Goal: Task Accomplishment & Management: Manage account settings

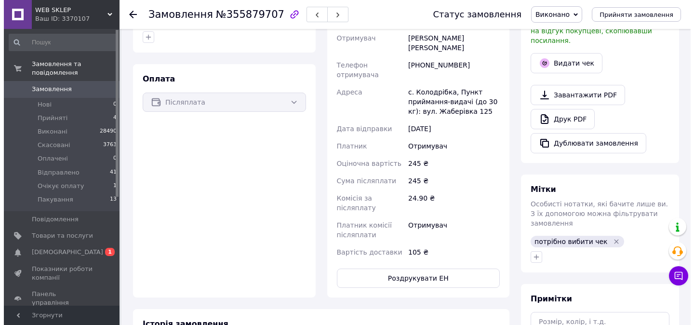
scroll to position [288, 0]
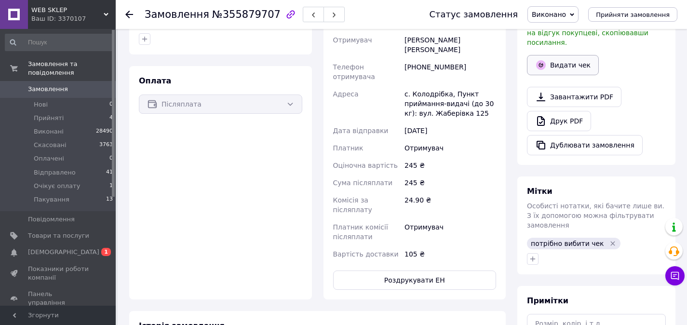
click at [554, 64] on button "Видати чек" at bounding box center [563, 65] width 72 height 20
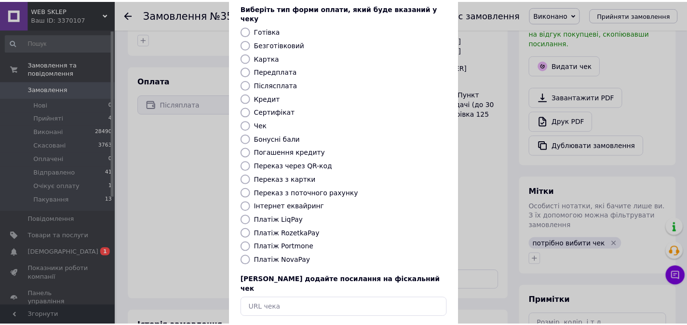
scroll to position [89, 0]
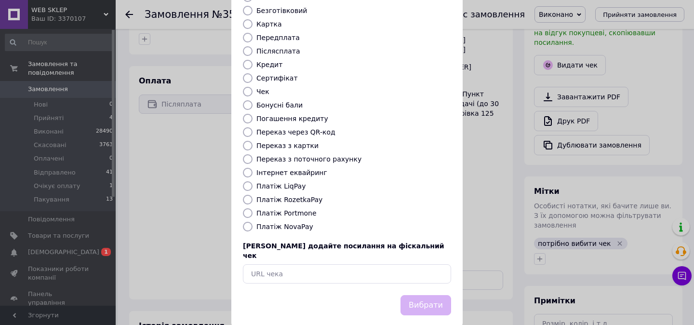
click at [295, 223] on label "Платіж NovaPay" at bounding box center [284, 227] width 57 height 8
click at [253, 222] on input "Платіж NovaPay" at bounding box center [248, 227] width 10 height 10
radio input "true"
click at [413, 295] on button "Вибрати" at bounding box center [426, 305] width 51 height 21
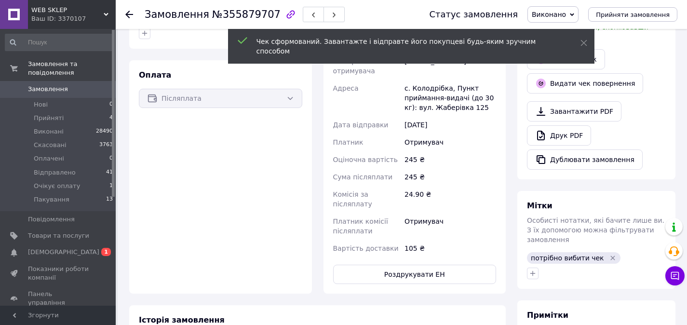
scroll to position [349, 0]
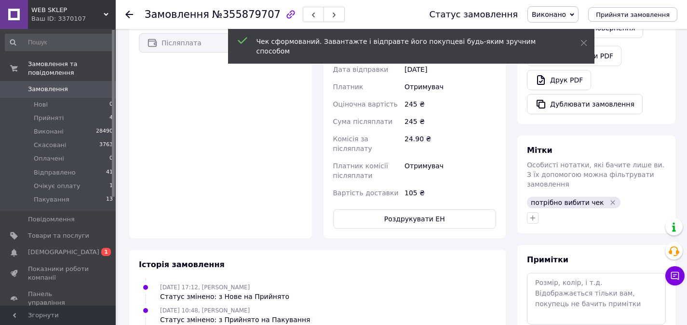
click at [609, 199] on icon "Видалити мітку" at bounding box center [613, 203] width 8 height 8
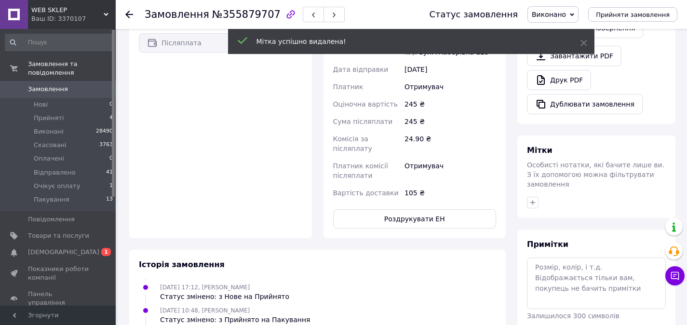
scroll to position [66, 0]
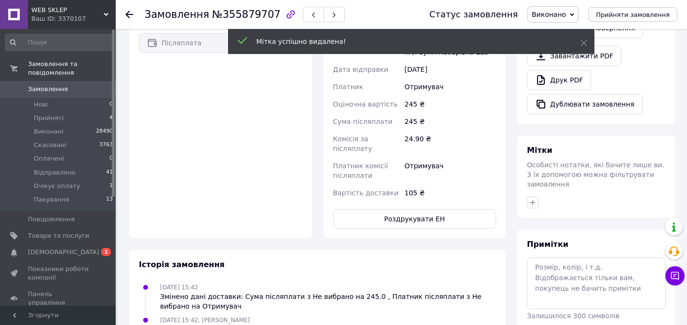
click at [533, 199] on div at bounding box center [596, 202] width 143 height 15
click at [534, 199] on icon "button" at bounding box center [533, 203] width 8 height 8
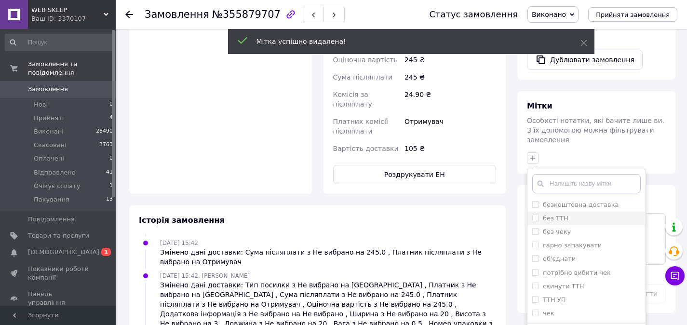
scroll to position [556, 0]
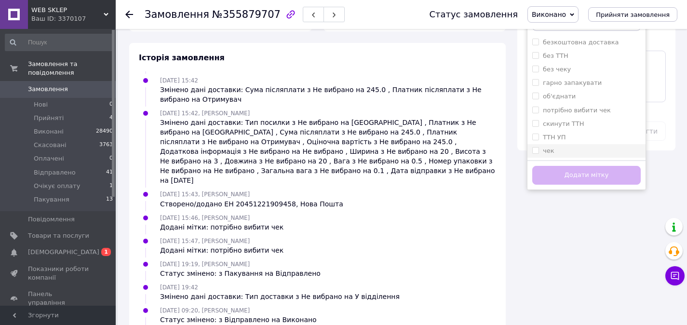
click at [536, 147] on input "чек" at bounding box center [535, 150] width 6 height 6
checkbox input "true"
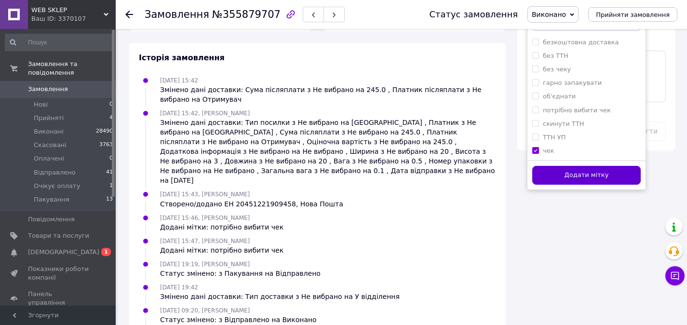
click at [558, 172] on button "Додати мітку" at bounding box center [586, 175] width 108 height 19
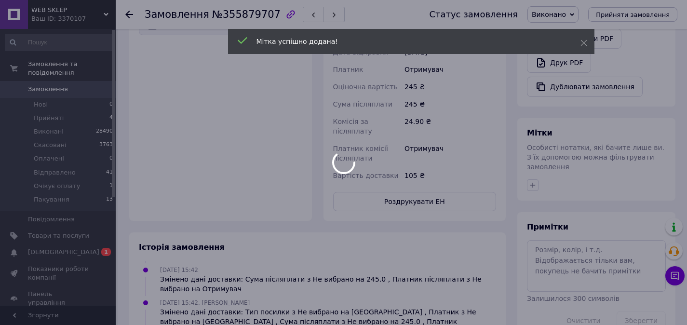
scroll to position [89, 0]
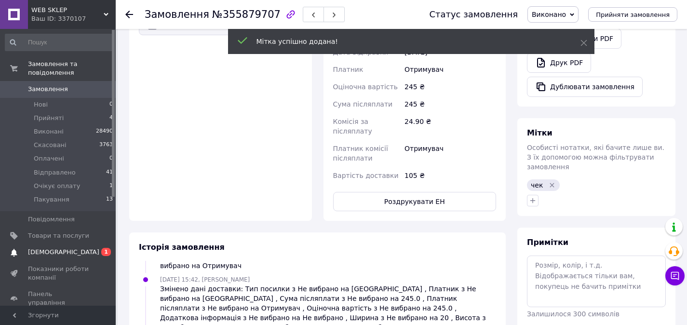
click at [70, 251] on span "[DEMOGRAPHIC_DATA]" at bounding box center [58, 252] width 61 height 9
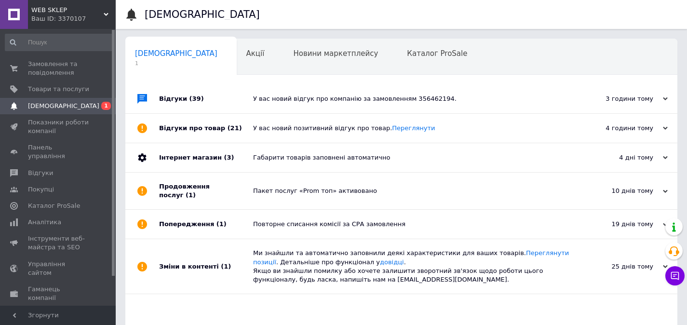
click at [300, 105] on div "У вас новий відгук про компанію за замовленням 356462194." at bounding box center [412, 98] width 318 height 29
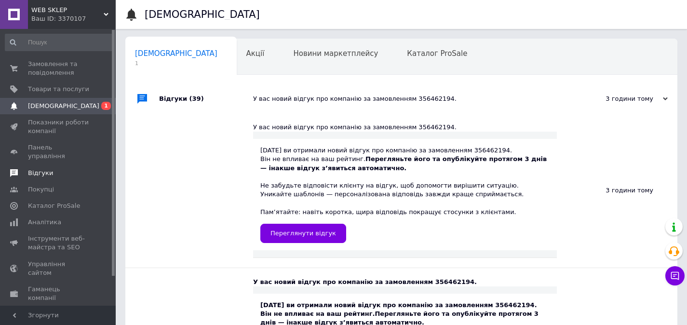
click at [67, 169] on span "Відгуки" at bounding box center [58, 173] width 61 height 9
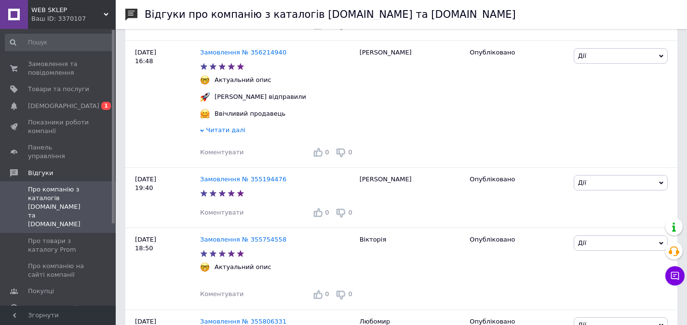
scroll to position [766, 0]
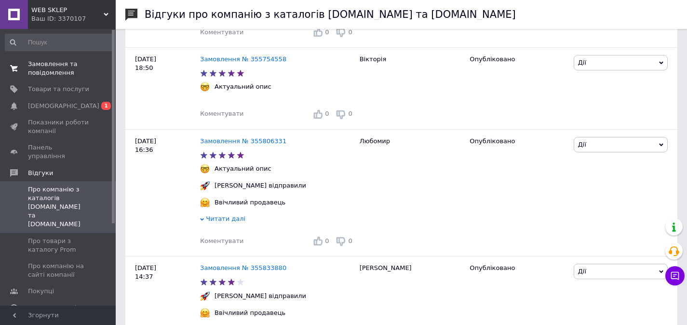
click at [79, 74] on span "Замовлення та повідомлення" at bounding box center [58, 68] width 61 height 17
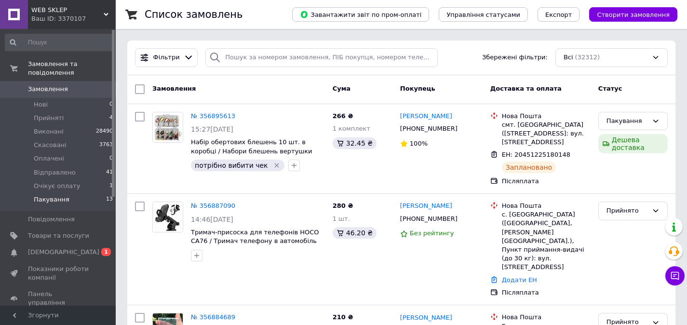
click at [80, 203] on li "Пакування 13" at bounding box center [59, 202] width 119 height 18
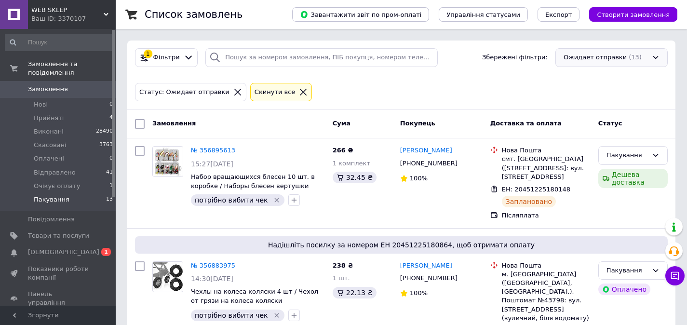
click at [588, 63] on div "Ожидает отправки (13)" at bounding box center [611, 57] width 112 height 19
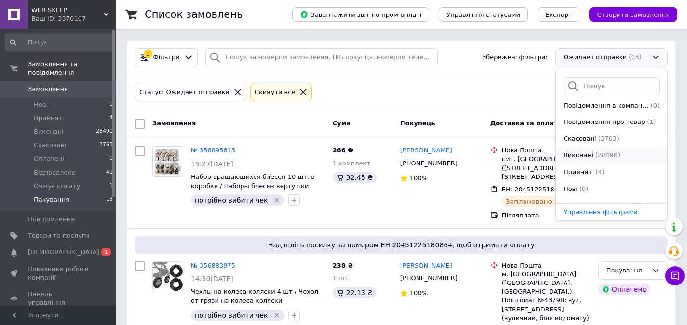
scroll to position [98, 0]
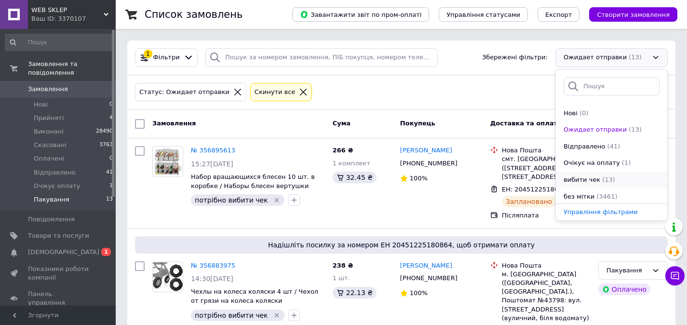
click at [597, 178] on div "вибити чек" at bounding box center [582, 179] width 39 height 9
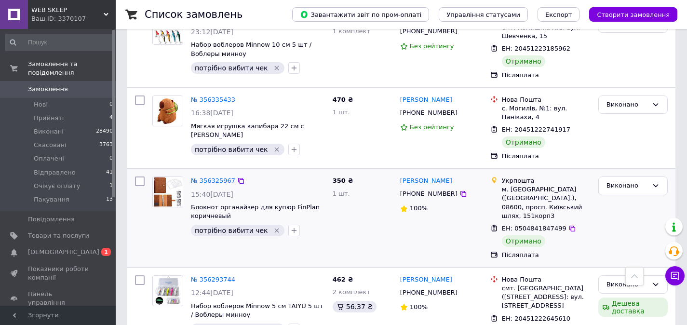
scroll to position [707, 0]
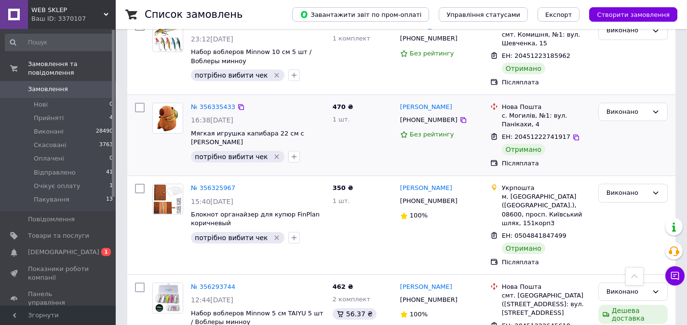
click at [172, 118] on img at bounding box center [168, 118] width 30 height 30
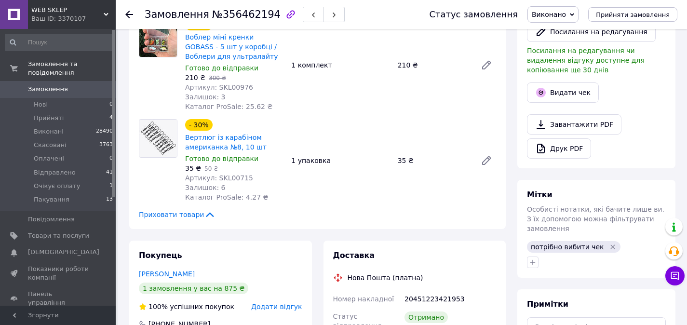
scroll to position [309, 0]
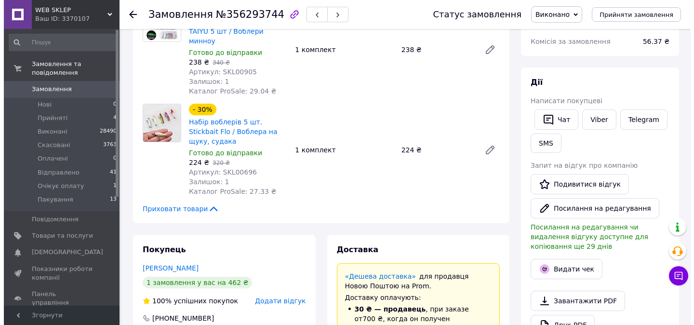
scroll to position [114, 0]
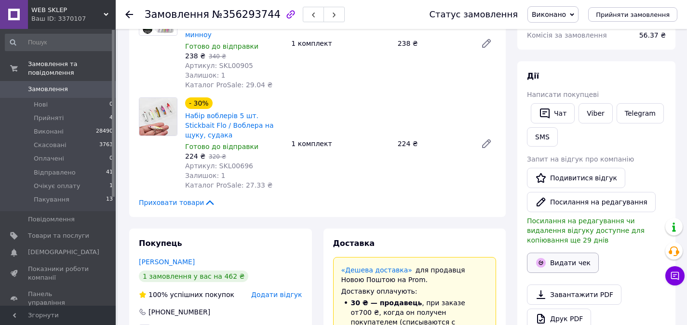
click at [562, 256] on button "Видати чек" at bounding box center [563, 263] width 72 height 20
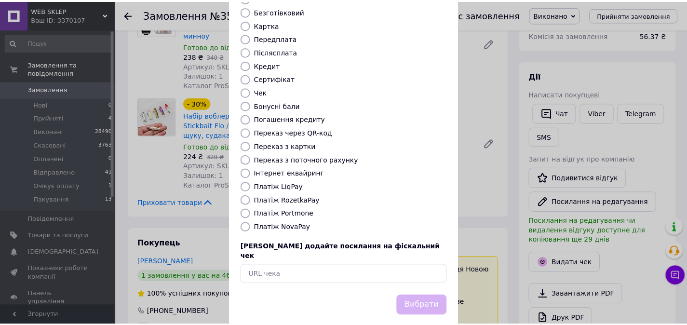
scroll to position [89, 0]
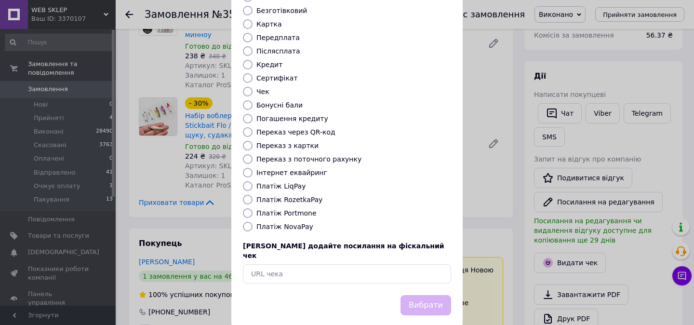
click at [289, 223] on label "Платіж NovaPay" at bounding box center [284, 227] width 57 height 8
click at [253, 222] on input "Платіж NovaPay" at bounding box center [248, 227] width 10 height 10
radio input "true"
click at [434, 295] on button "Вибрати" at bounding box center [426, 305] width 51 height 21
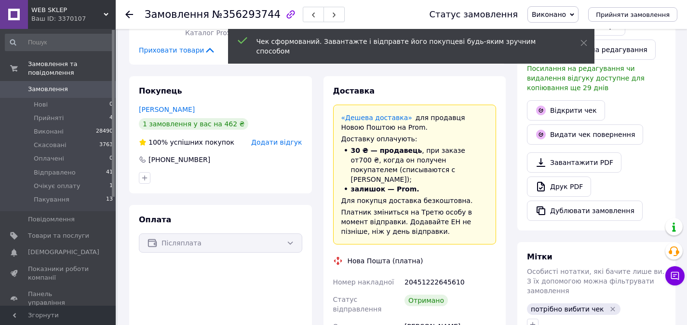
scroll to position [320, 0]
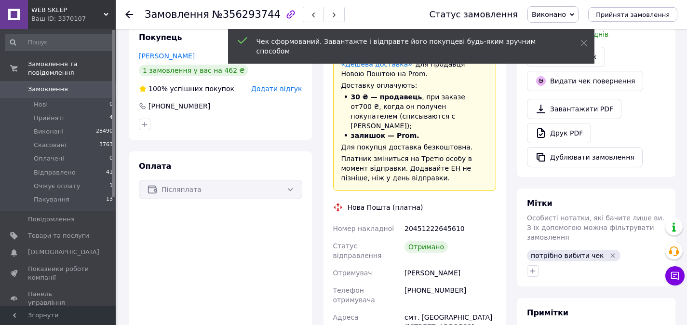
click at [609, 253] on icon "Видалити мітку" at bounding box center [613, 256] width 8 height 8
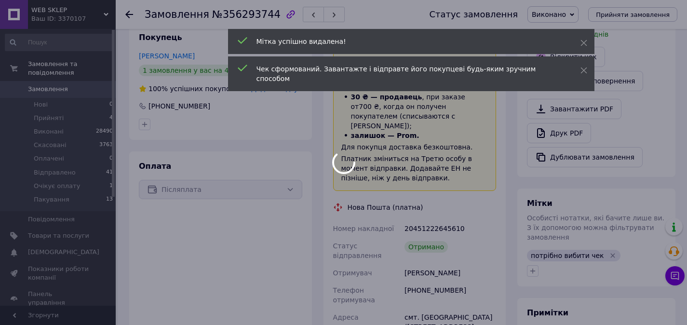
scroll to position [89, 0]
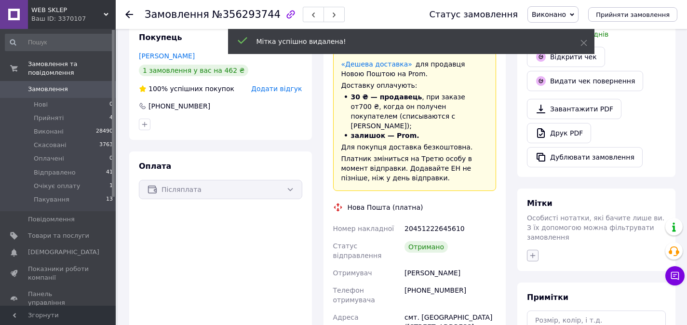
click at [532, 257] on icon "button" at bounding box center [533, 256] width 8 height 8
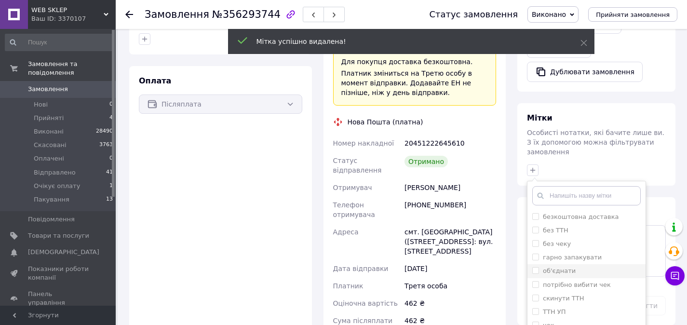
scroll to position [609, 0]
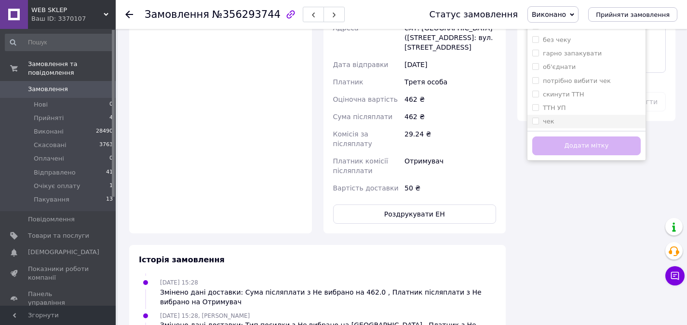
click at [536, 121] on input "чек" at bounding box center [535, 121] width 6 height 6
checkbox input "true"
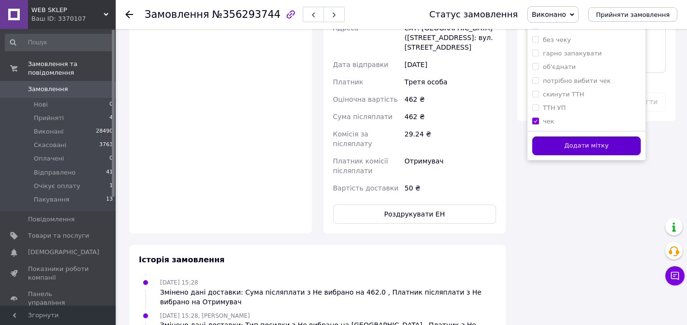
click at [543, 143] on button "Додати мітку" at bounding box center [586, 145] width 108 height 19
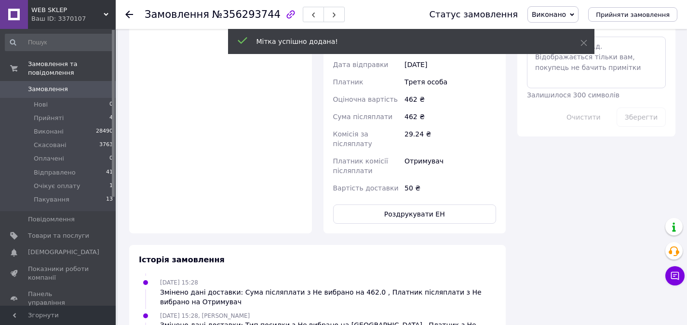
scroll to position [112, 0]
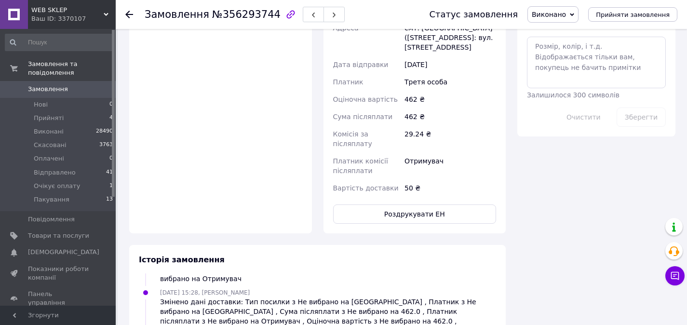
click at [70, 88] on span "Замовлення" at bounding box center [58, 89] width 61 height 9
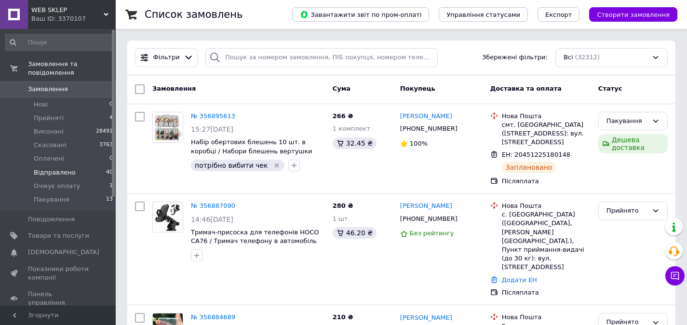
click at [67, 174] on span "Відправлено" at bounding box center [55, 172] width 42 height 9
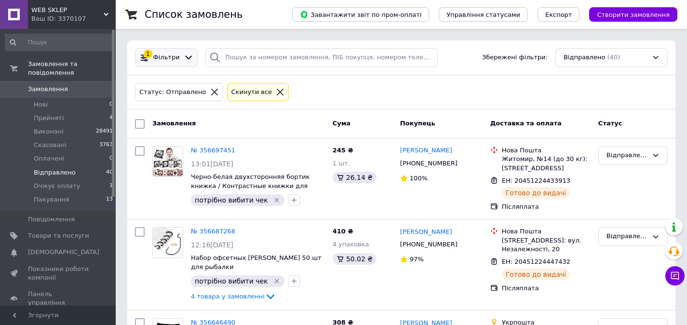
click at [162, 63] on div "1 Фільтри" at bounding box center [166, 57] width 63 height 19
click at [173, 53] on span "Фільтри" at bounding box center [166, 57] width 27 height 9
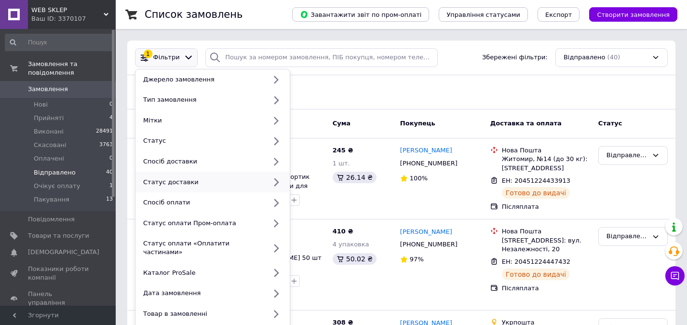
click at [179, 187] on div "Статус доставки" at bounding box center [212, 182] width 154 height 21
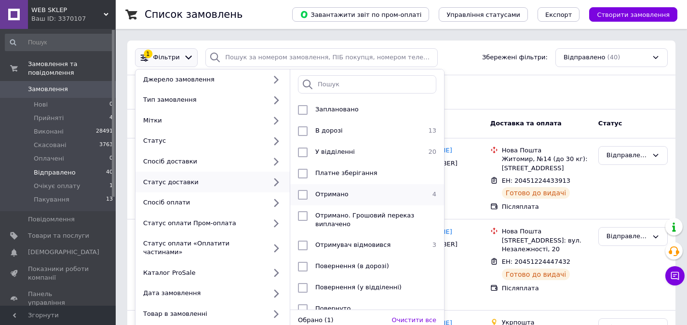
click at [312, 186] on li "Отримано 4" at bounding box center [367, 194] width 154 height 21
checkbox input "true"
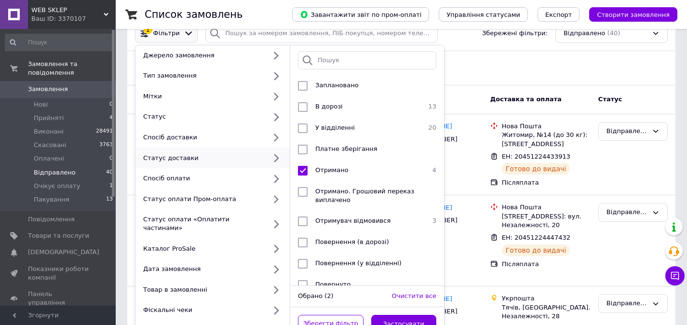
scroll to position [34, 0]
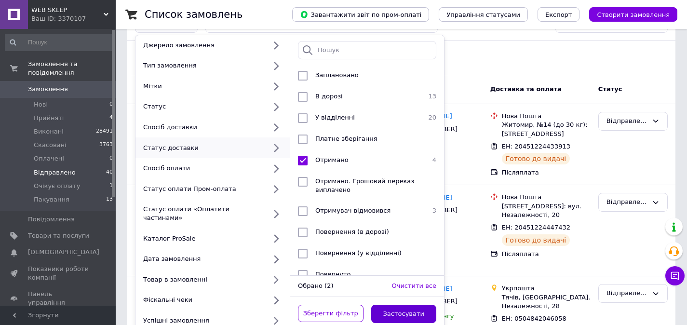
click at [410, 305] on button "Застосувати" at bounding box center [404, 314] width 66 height 19
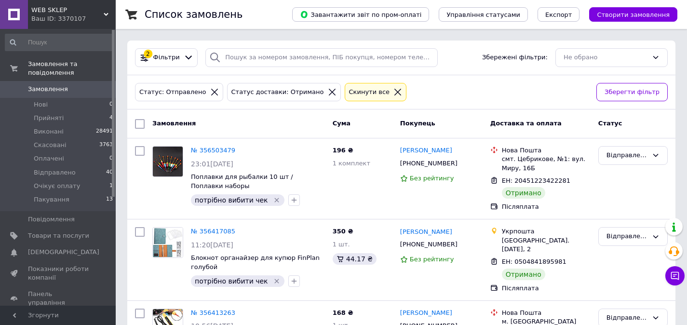
click at [139, 125] on input "checkbox" at bounding box center [140, 124] width 10 height 10
checkbox input "true"
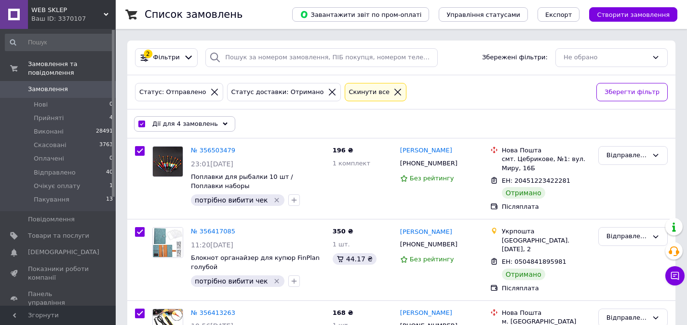
click at [163, 127] on span "Дії для 4 замовлень" at bounding box center [185, 124] width 66 height 9
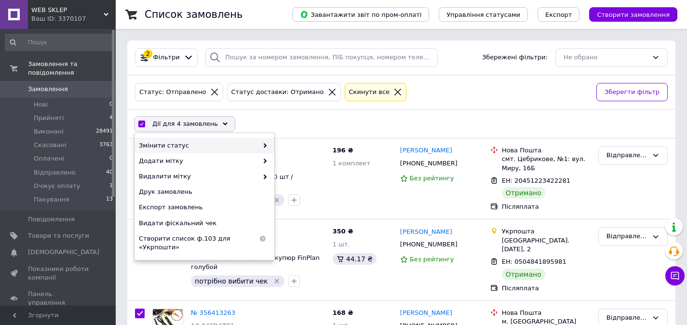
click at [167, 142] on span "Змінити статус" at bounding box center [198, 145] width 119 height 9
click at [244, 143] on span "Змінити статус" at bounding box center [198, 145] width 119 height 9
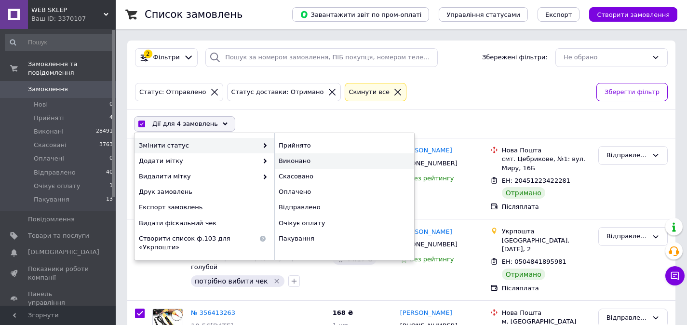
click at [314, 158] on div "Виконано" at bounding box center [344, 160] width 140 height 15
checkbox input "false"
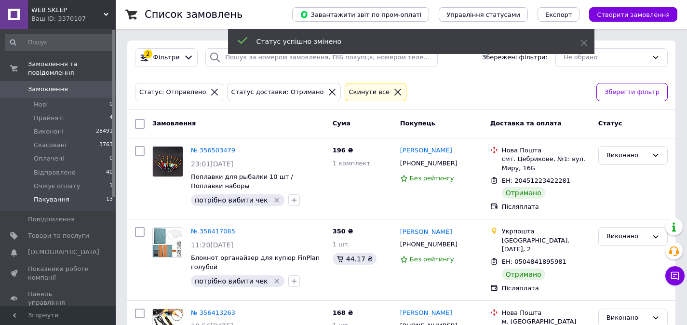
click at [56, 197] on span "Пакування" at bounding box center [52, 199] width 36 height 9
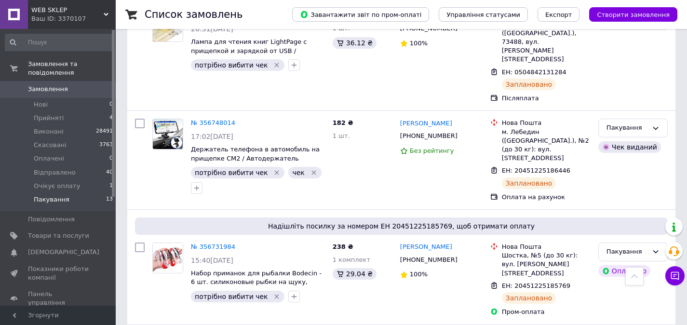
scroll to position [1080, 0]
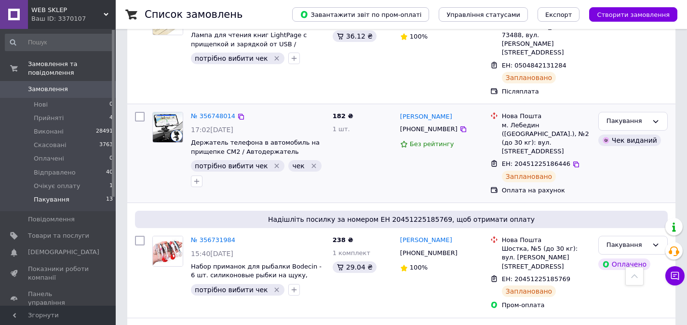
click at [273, 162] on icon "Видалити мітку" at bounding box center [277, 166] width 8 height 8
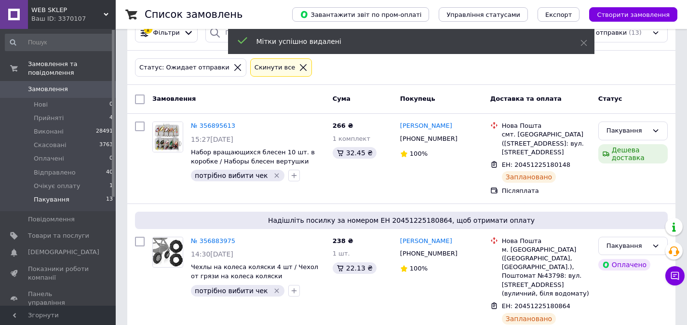
scroll to position [0, 0]
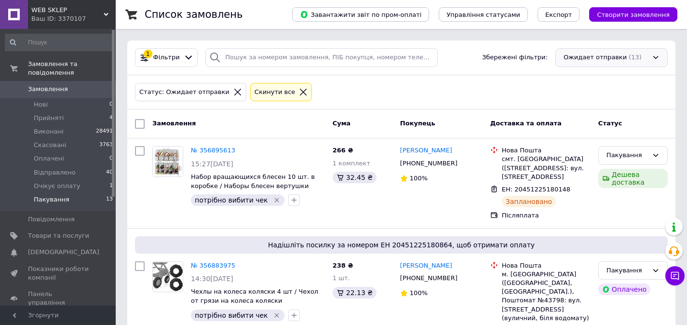
click at [588, 62] on div "Ожидает отправки (13)" at bounding box center [611, 57] width 112 height 19
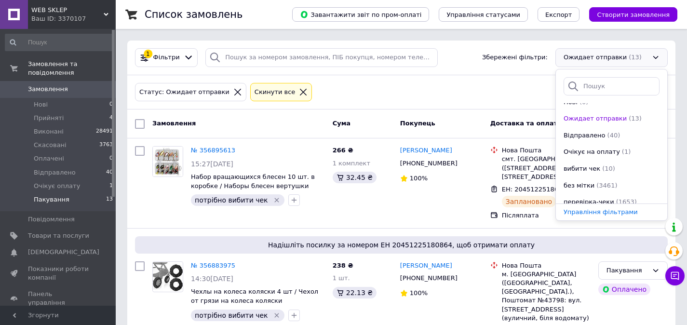
scroll to position [117, 0]
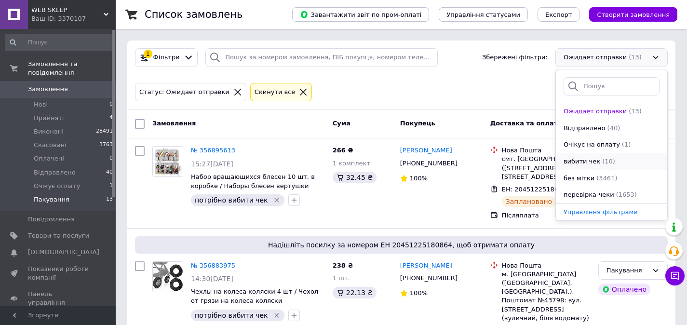
click at [585, 159] on span "вибити чек" at bounding box center [582, 161] width 37 height 9
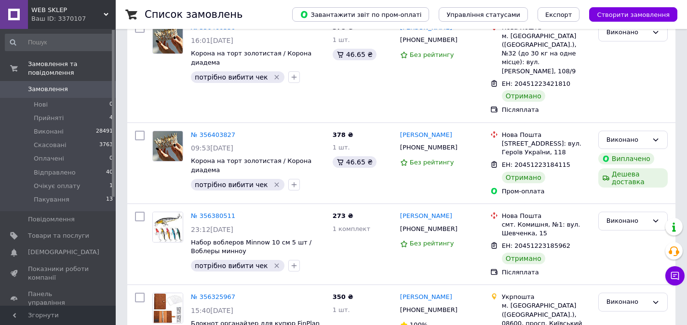
scroll to position [749, 0]
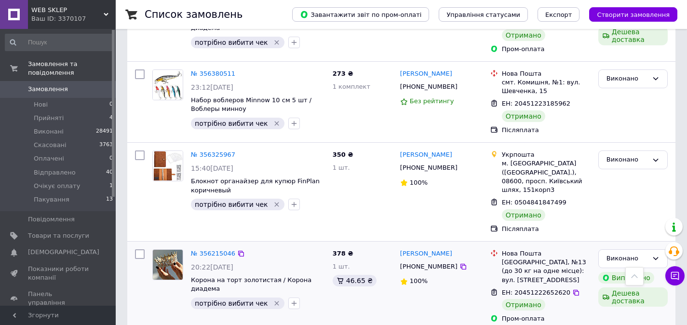
click at [174, 250] on img at bounding box center [168, 265] width 30 height 30
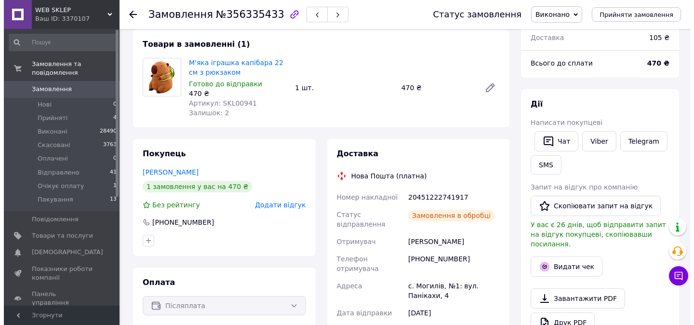
scroll to position [166, 0]
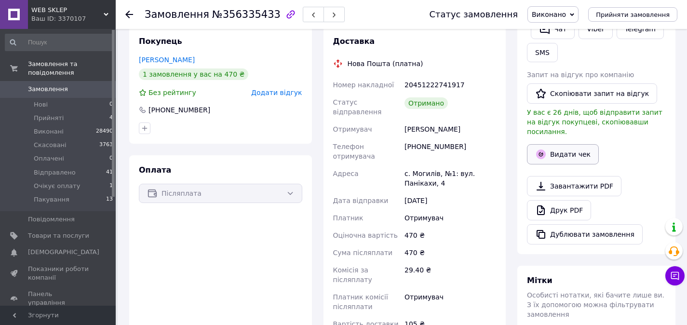
click at [560, 144] on button "Видати чек" at bounding box center [563, 154] width 72 height 20
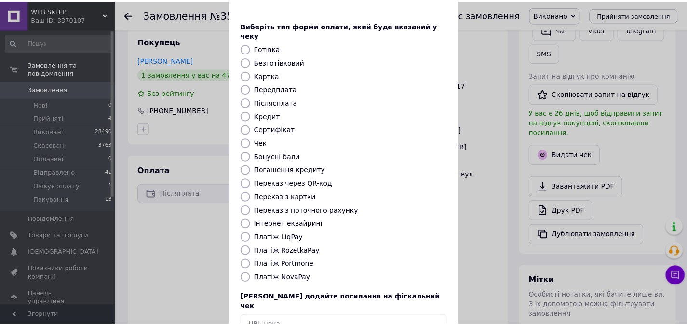
scroll to position [89, 0]
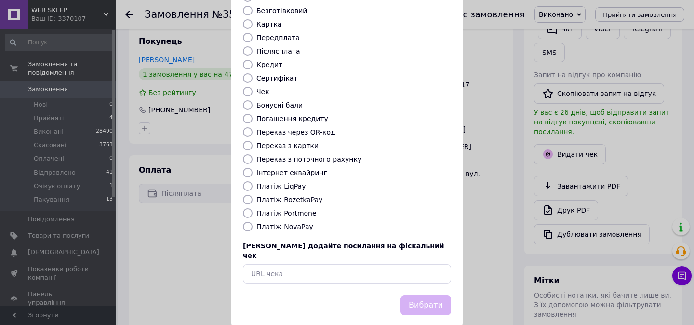
click at [295, 223] on label "Платіж NovaPay" at bounding box center [284, 227] width 57 height 8
click at [253, 222] on input "Платіж NovaPay" at bounding box center [248, 227] width 10 height 10
radio input "true"
click at [410, 295] on button "Вибрати" at bounding box center [426, 305] width 51 height 21
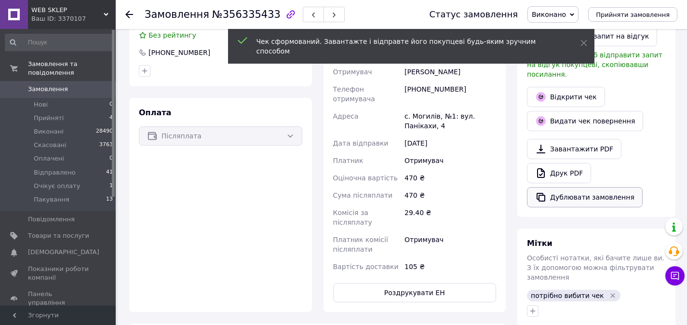
scroll to position [344, 0]
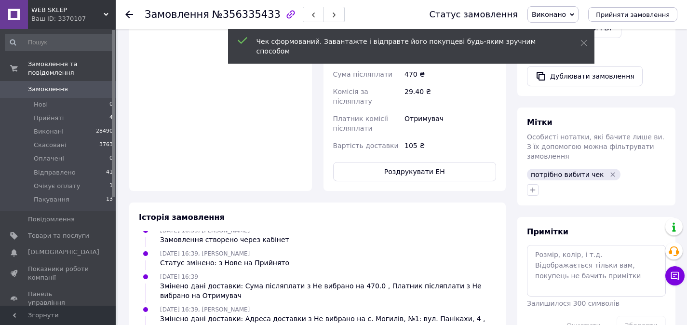
click at [609, 171] on icon "Видалити мітку" at bounding box center [613, 175] width 8 height 8
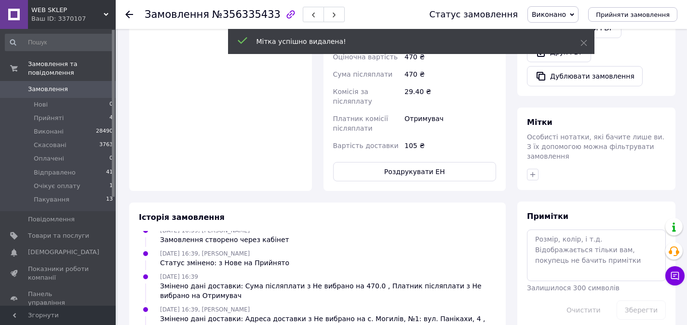
scroll to position [75, 0]
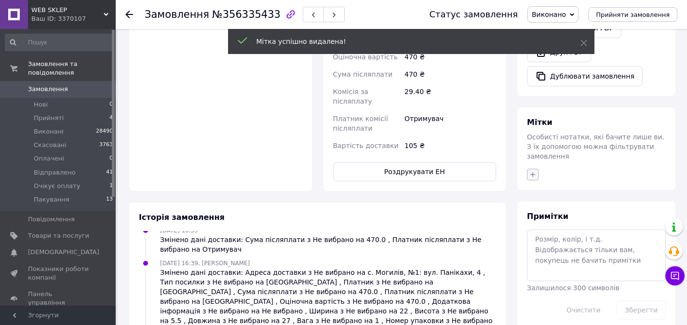
click at [533, 171] on icon "button" at bounding box center [533, 175] width 8 height 8
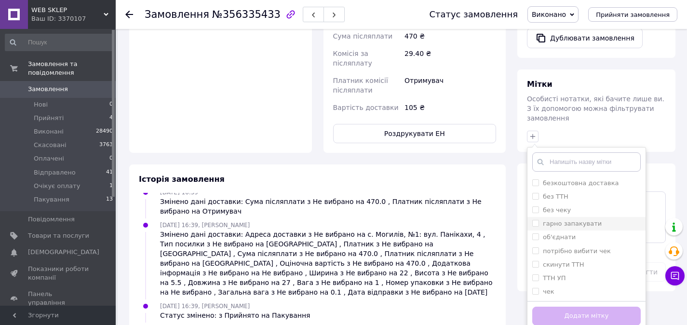
scroll to position [382, 0]
click at [549, 288] on label "чек" at bounding box center [549, 291] width 12 height 7
checkbox input "true"
click at [559, 307] on button "Додати мітку" at bounding box center [586, 316] width 108 height 19
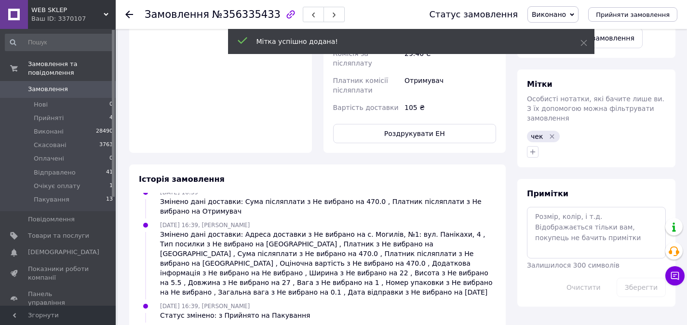
scroll to position [98, 0]
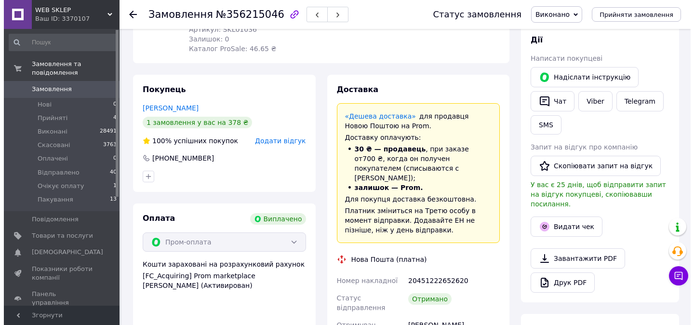
scroll to position [125, 0]
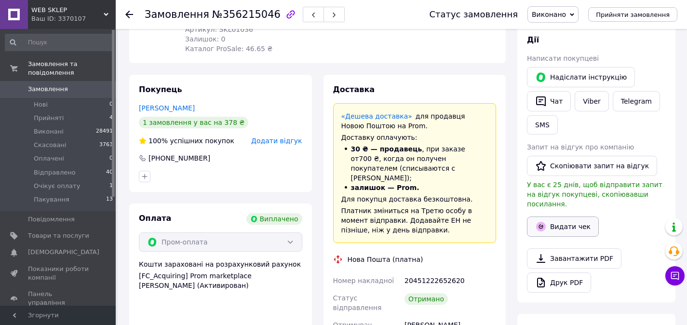
click at [552, 216] on button "Видати чек" at bounding box center [563, 226] width 72 height 20
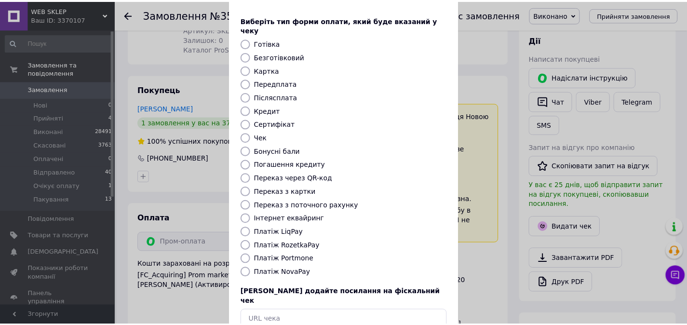
scroll to position [85, 0]
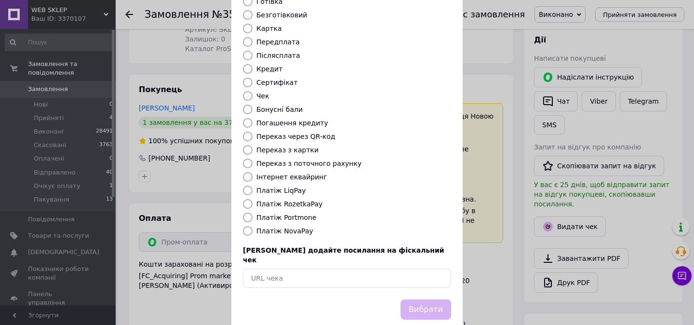
click at [308, 200] on label "Платіж RozetkaPay" at bounding box center [289, 204] width 66 height 8
click at [253, 199] on input "Платіж RozetkaPay" at bounding box center [248, 204] width 10 height 10
radio input "true"
click at [420, 299] on button "Вибрати" at bounding box center [426, 309] width 51 height 21
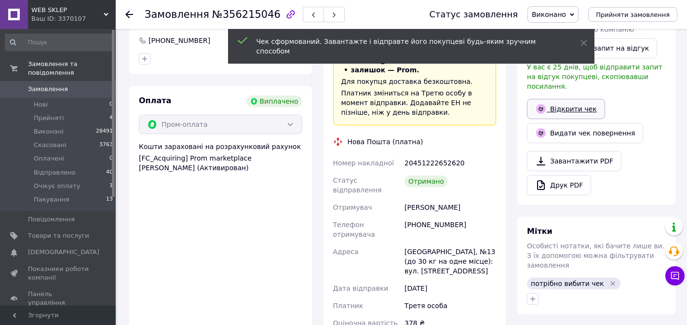
scroll to position [348, 0]
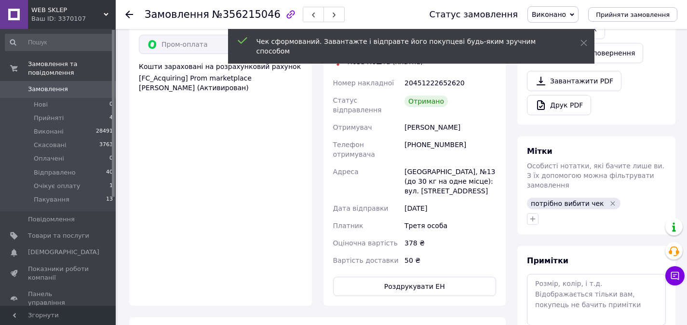
click at [611, 201] on icon "Видалити мітку" at bounding box center [613, 203] width 4 height 4
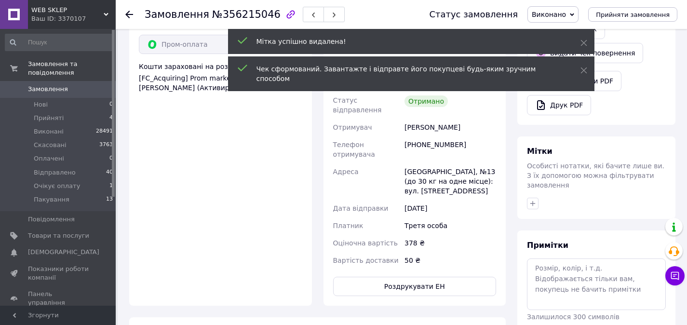
scroll to position [172, 0]
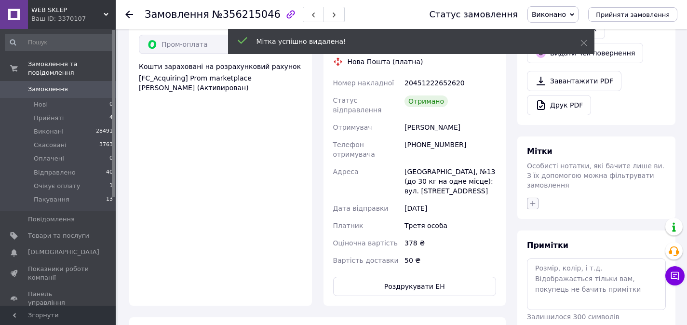
click at [532, 200] on icon "button" at bounding box center [533, 204] width 8 height 8
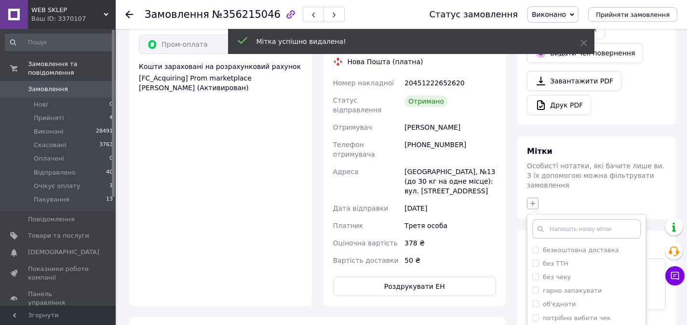
scroll to position [438, 0]
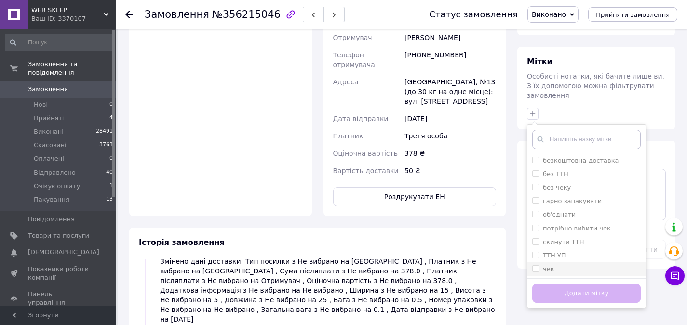
click at [534, 265] on span at bounding box center [535, 268] width 7 height 7
click at [534, 265] on input "чек" at bounding box center [535, 268] width 6 height 6
click at [537, 265] on input "чек" at bounding box center [535, 268] width 6 height 6
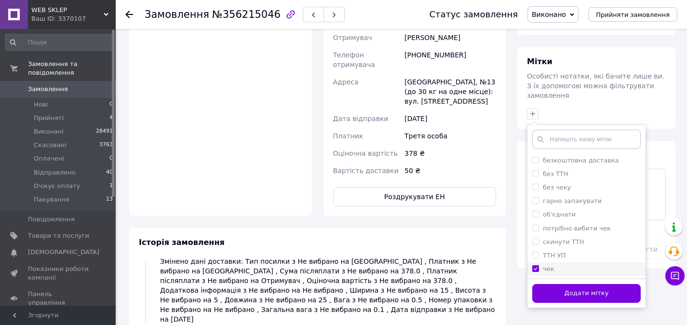
checkbox input "true"
click at [544, 284] on button "Додати мітку" at bounding box center [586, 293] width 108 height 19
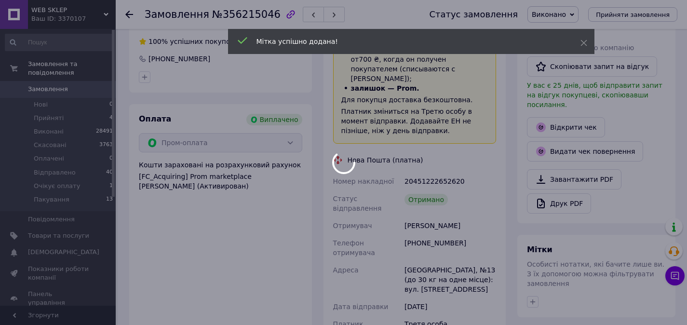
scroll to position [195, 0]
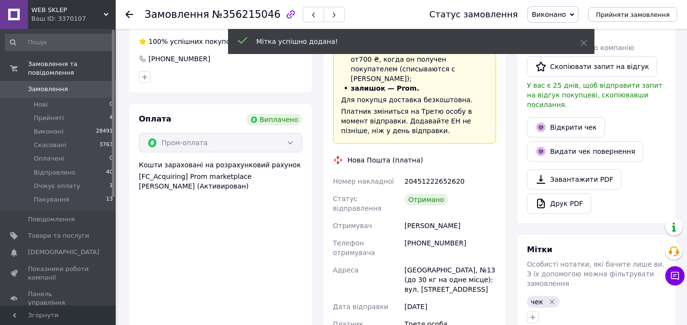
click at [94, 91] on span "0" at bounding box center [102, 89] width 27 height 9
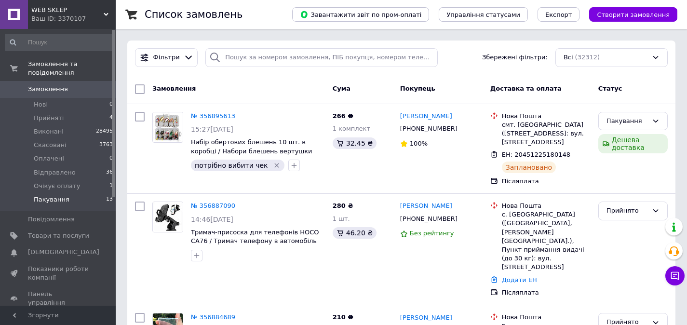
click at [73, 202] on li "Пакування 13" at bounding box center [59, 202] width 119 height 18
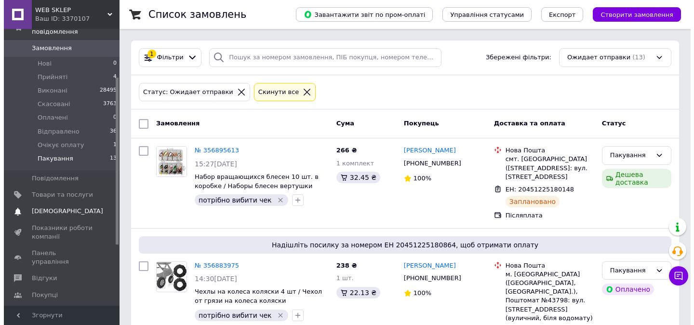
scroll to position [79, 0]
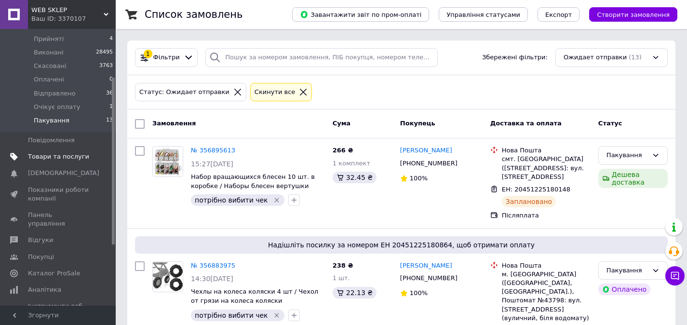
click at [72, 160] on span "Товари та послуги" at bounding box center [58, 156] width 61 height 9
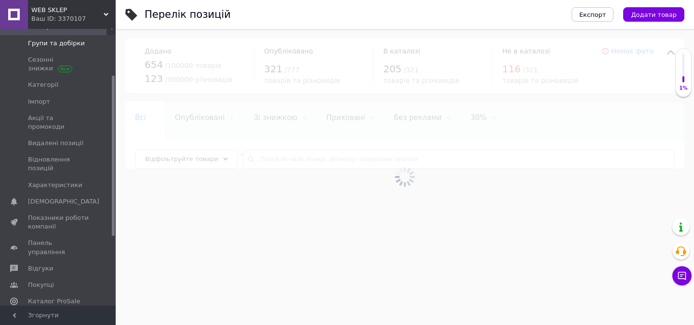
click at [68, 45] on span "Групи та добірки" at bounding box center [56, 43] width 57 height 9
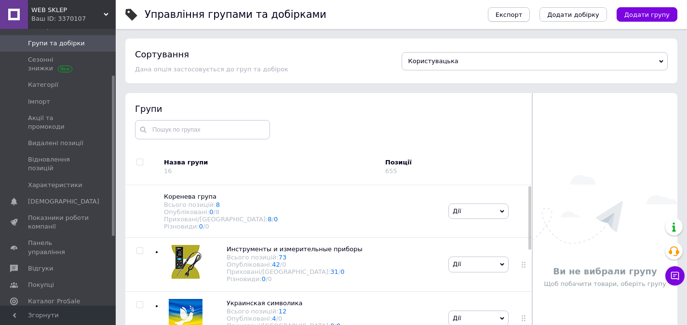
click at [530, 16] on button "Експорт" at bounding box center [509, 14] width 42 height 14
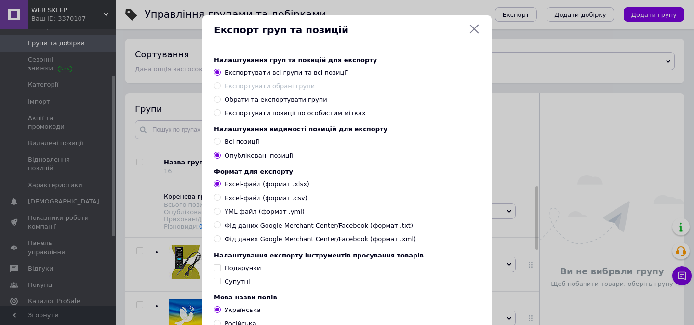
scroll to position [4, 0]
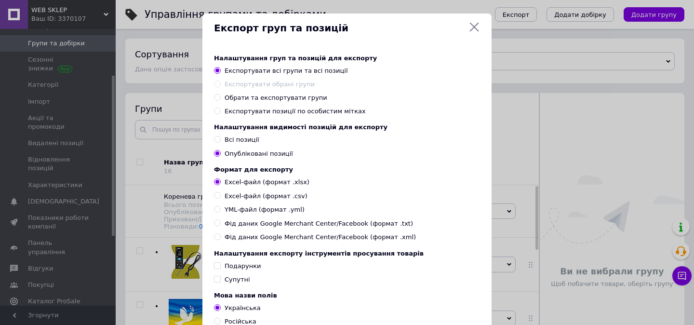
click at [239, 214] on span "YML-файл (формат .yml)" at bounding box center [265, 209] width 80 height 9
click at [220, 212] on input "YML-файл (формат .yml)" at bounding box center [217, 209] width 6 height 6
radio input "true"
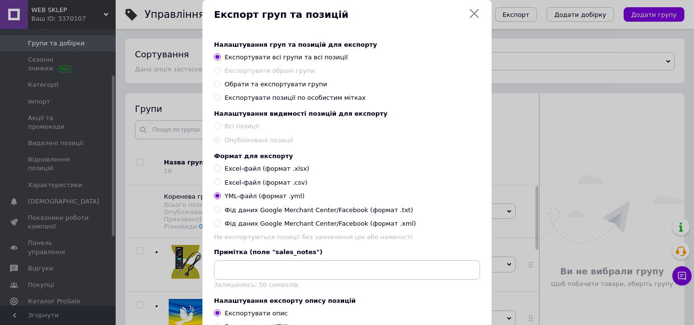
scroll to position [193, 0]
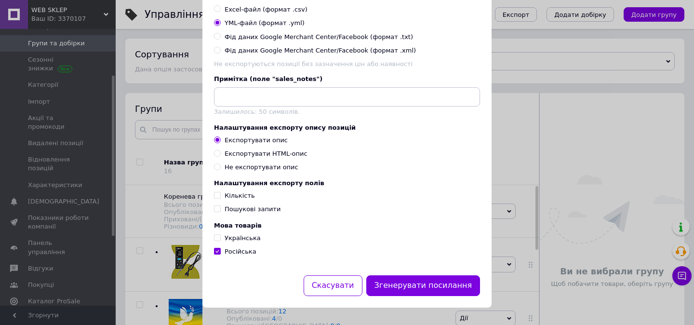
click at [241, 197] on span "Кількість" at bounding box center [240, 195] width 30 height 7
click at [220, 197] on input "Кількість" at bounding box center [217, 195] width 6 height 6
checkbox input "true"
click at [245, 242] on div "Українська" at bounding box center [243, 238] width 36 height 9
click at [220, 241] on input "Українська" at bounding box center [217, 237] width 6 height 6
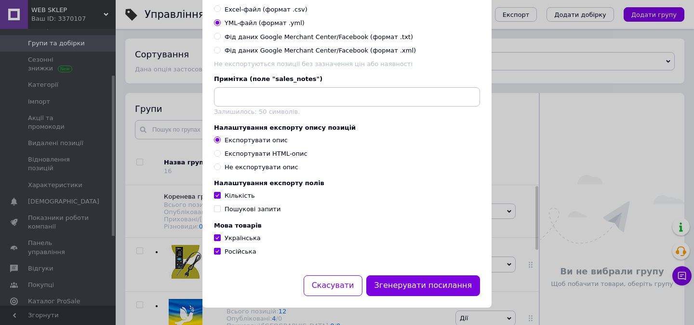
checkbox input "true"
click at [244, 250] on span "Російська" at bounding box center [241, 251] width 32 height 7
click at [220, 250] on input "Російська" at bounding box center [217, 251] width 6 height 6
checkbox input "false"
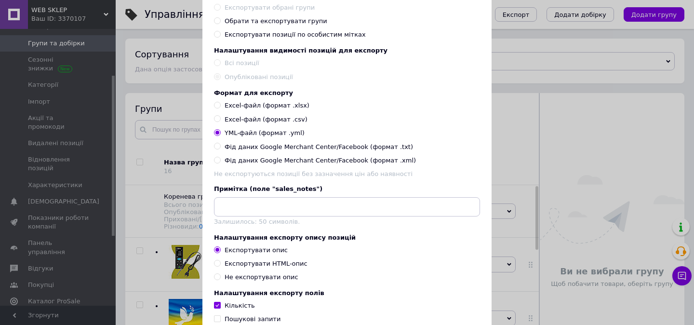
scroll to position [165, 0]
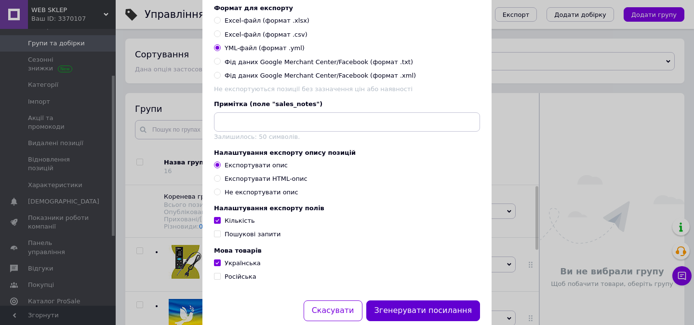
click at [410, 310] on button "Згенерувати посилання" at bounding box center [423, 310] width 114 height 21
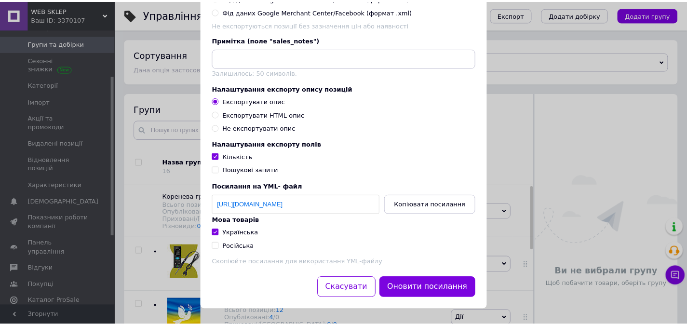
scroll to position [234, 0]
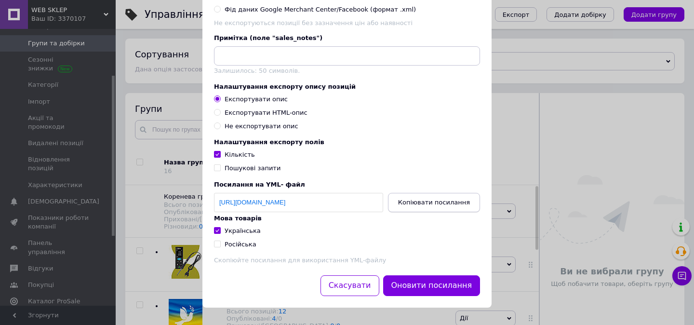
click at [452, 210] on button "Копіювати посилання" at bounding box center [434, 202] width 92 height 19
click at [502, 50] on div "Експорт груп та позицій Налаштування груп та позицій для експорту Експортувати …" at bounding box center [347, 47] width 694 height 556
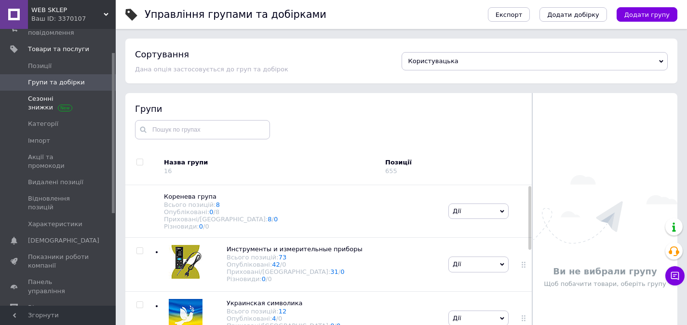
scroll to position [0, 0]
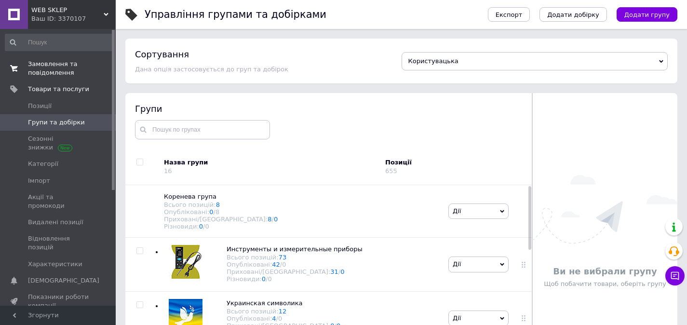
click at [52, 56] on link "Замовлення та повідомлення 0 0" at bounding box center [59, 68] width 119 height 25
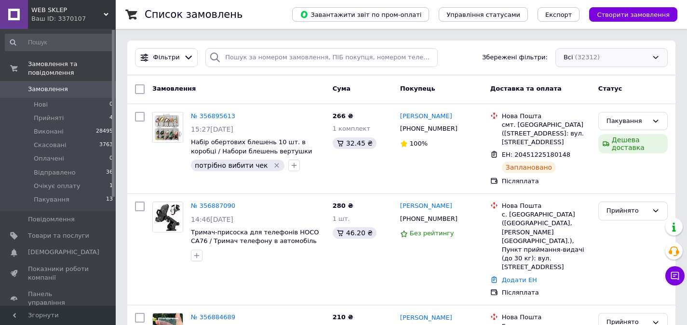
click at [621, 65] on div "Всі (32312)" at bounding box center [611, 57] width 112 height 19
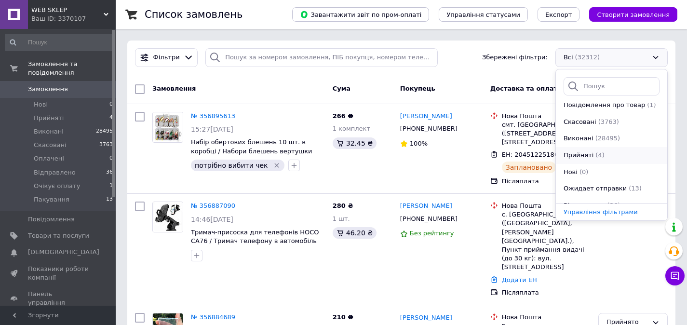
scroll to position [117, 0]
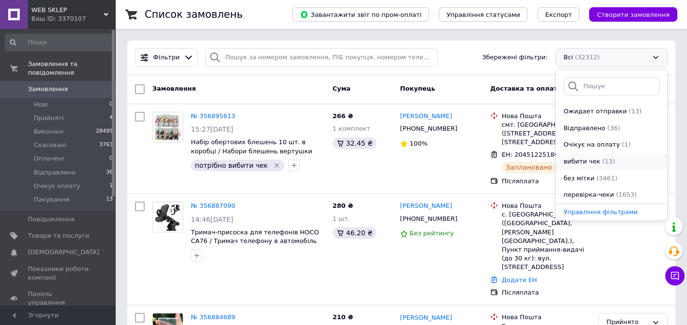
click at [609, 163] on span "(13)" at bounding box center [608, 161] width 13 height 7
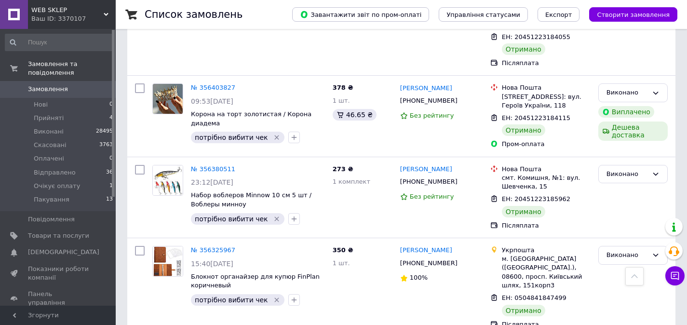
scroll to position [1011, 0]
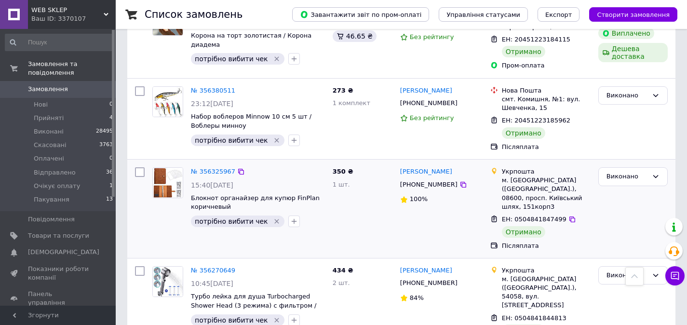
click at [168, 168] on img at bounding box center [168, 183] width 30 height 30
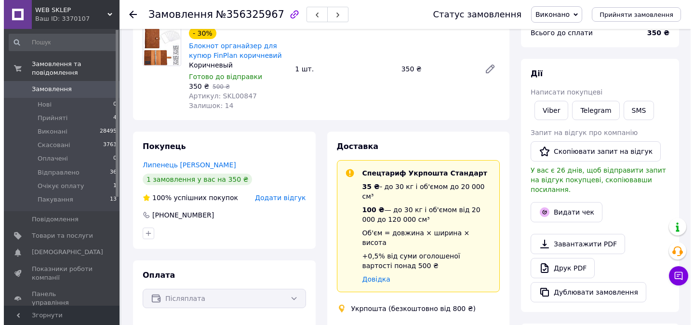
scroll to position [84, 0]
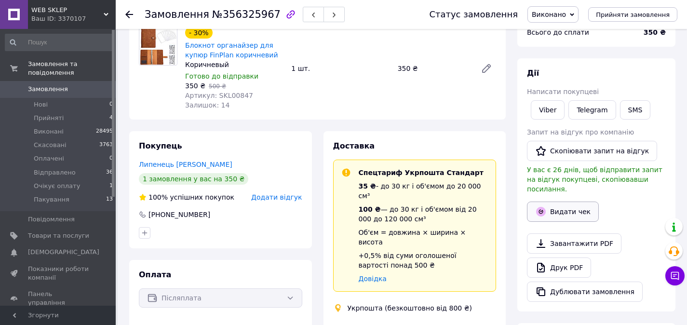
click at [556, 205] on button "Видати чек" at bounding box center [563, 212] width 72 height 20
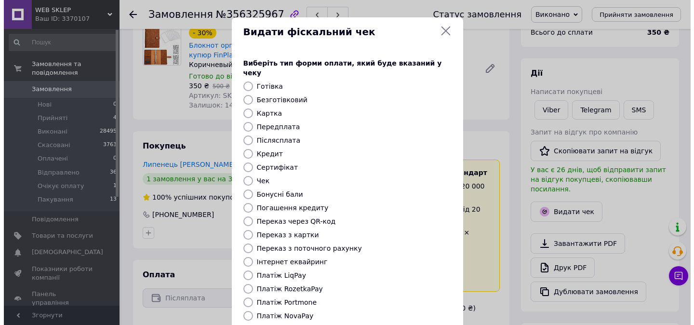
scroll to position [0, 0]
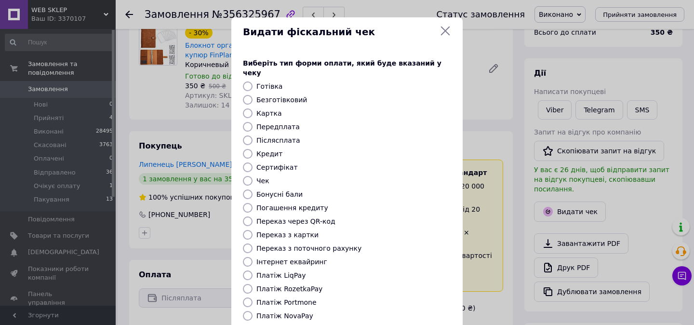
click at [273, 96] on label "Безготівковий" at bounding box center [281, 100] width 51 height 8
click at [253, 95] on input "Безготівковий" at bounding box center [248, 100] width 10 height 10
radio input "true"
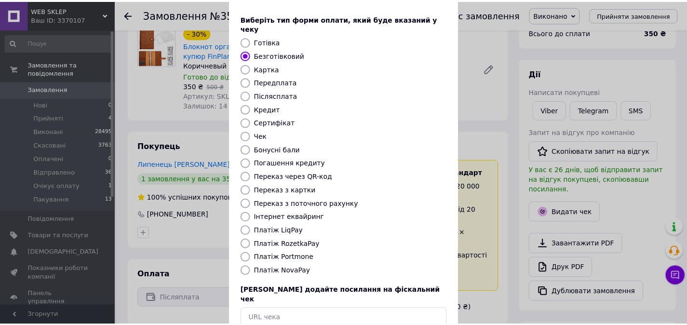
scroll to position [87, 0]
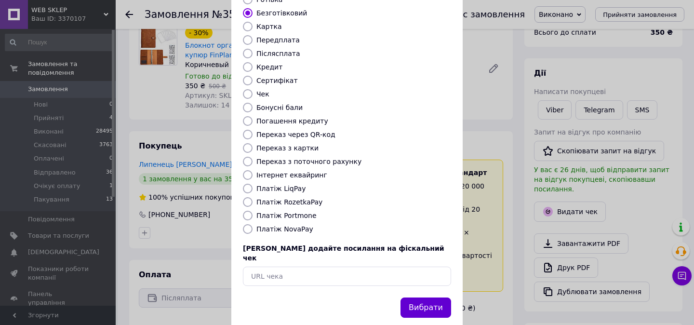
click at [428, 297] on button "Вибрати" at bounding box center [426, 307] width 51 height 21
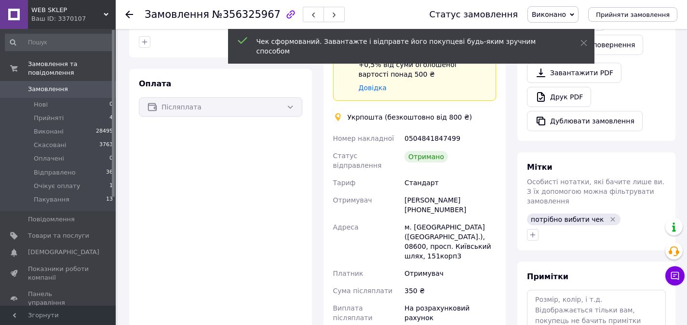
scroll to position [276, 0]
click at [611, 216] on icon "Видалити мітку" at bounding box center [613, 218] width 4 height 4
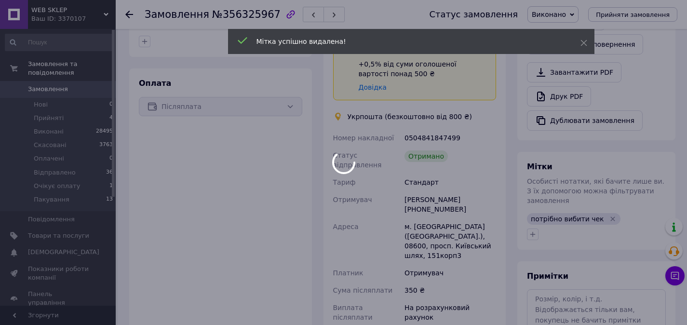
scroll to position [56, 0]
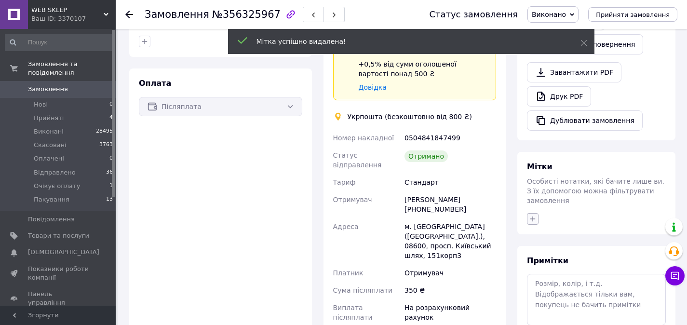
click at [536, 215] on icon "button" at bounding box center [533, 219] width 8 height 8
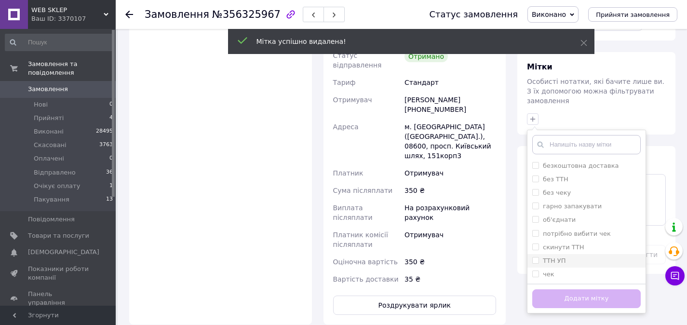
scroll to position [382, 0]
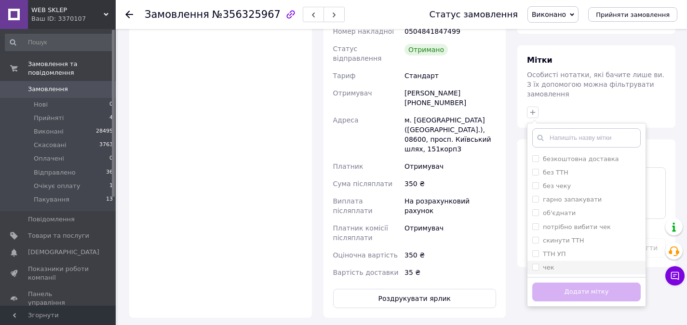
click at [534, 264] on input "чек" at bounding box center [535, 267] width 6 height 6
checkbox input "true"
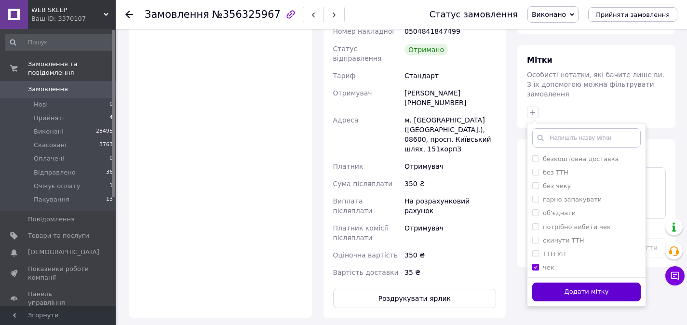
click at [542, 283] on button "Додати мітку" at bounding box center [586, 292] width 108 height 19
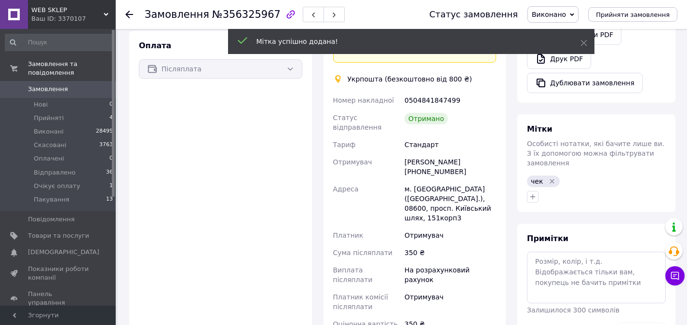
scroll to position [79, 0]
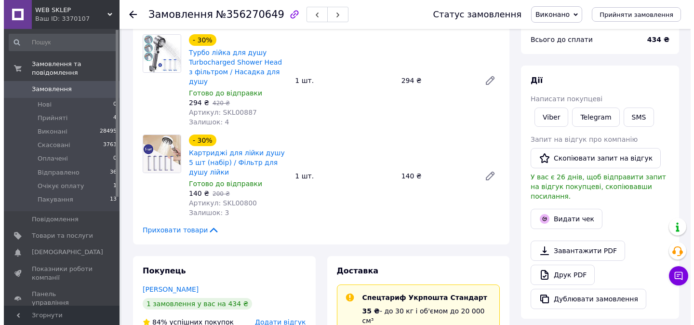
scroll to position [201, 0]
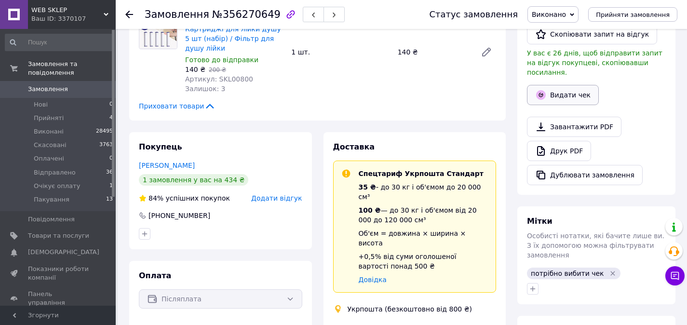
click at [567, 86] on button "Видати чек" at bounding box center [563, 95] width 72 height 20
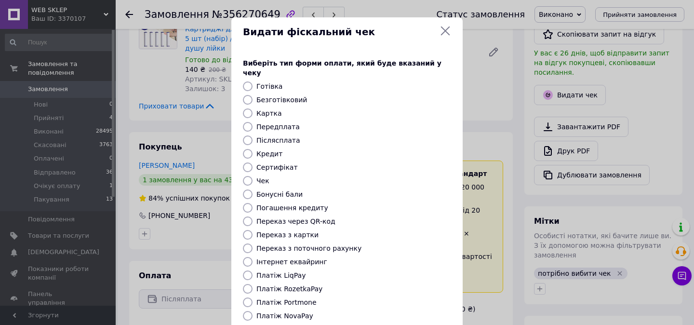
click at [289, 96] on label "Безготівковий" at bounding box center [281, 100] width 51 height 8
click at [253, 95] on input "Безготівковий" at bounding box center [248, 100] width 10 height 10
radio input "true"
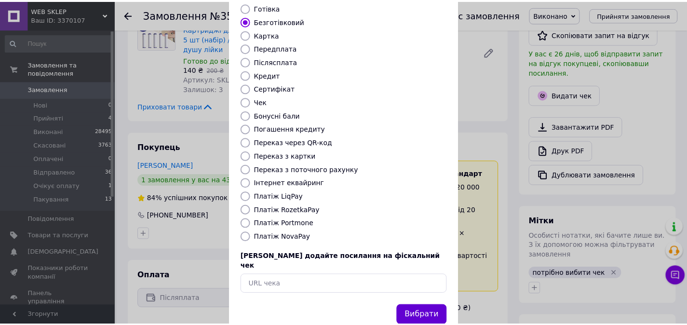
scroll to position [79, 0]
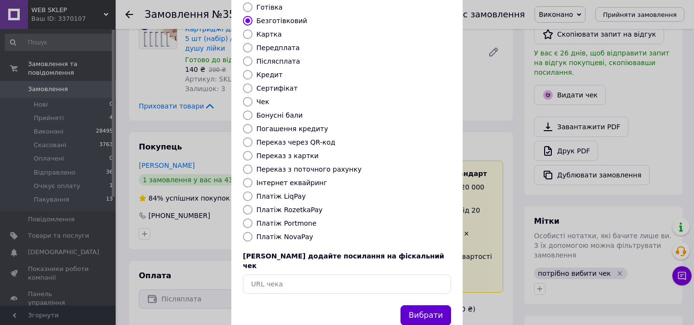
click at [421, 305] on button "Вибрати" at bounding box center [426, 315] width 51 height 21
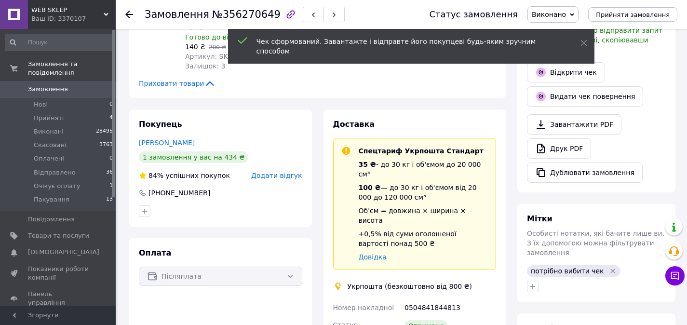
scroll to position [243, 0]
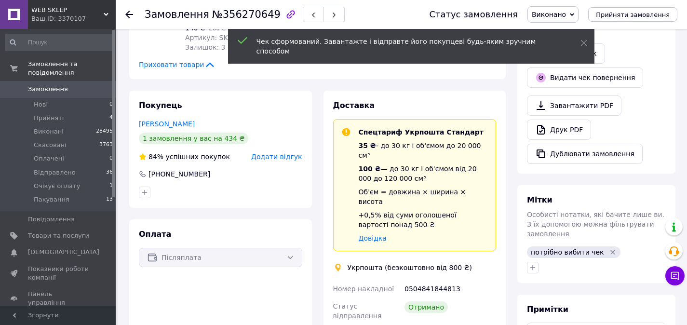
click at [609, 248] on icon "Видалити мітку" at bounding box center [613, 252] width 8 height 8
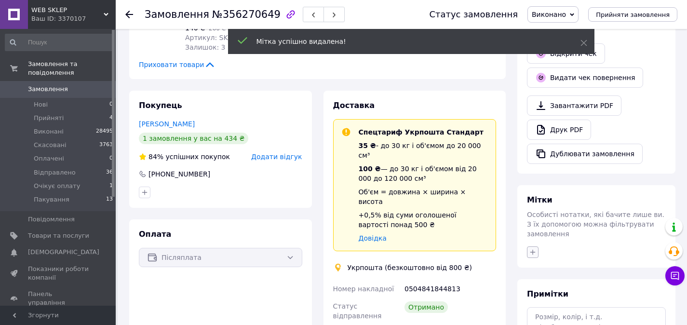
scroll to position [23, 0]
click at [535, 249] on icon "button" at bounding box center [532, 251] width 5 height 5
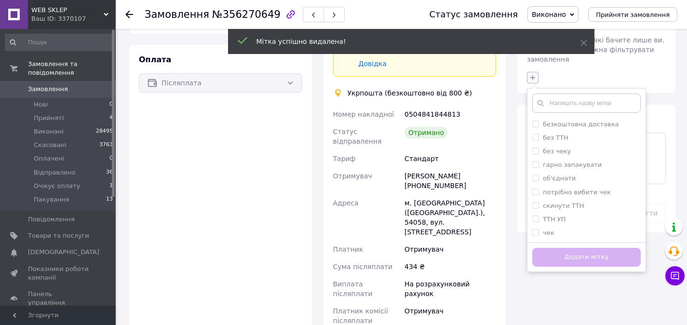
scroll to position [421, 0]
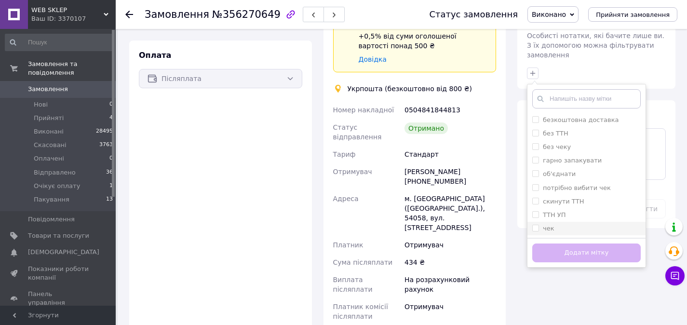
click at [534, 225] on input "чек" at bounding box center [535, 228] width 6 height 6
checkbox input "true"
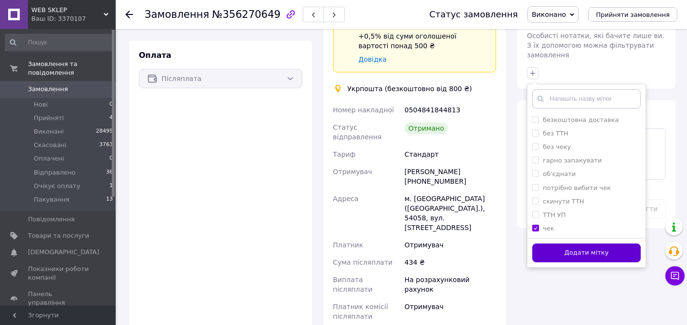
click at [544, 243] on button "Додати мітку" at bounding box center [586, 252] width 108 height 19
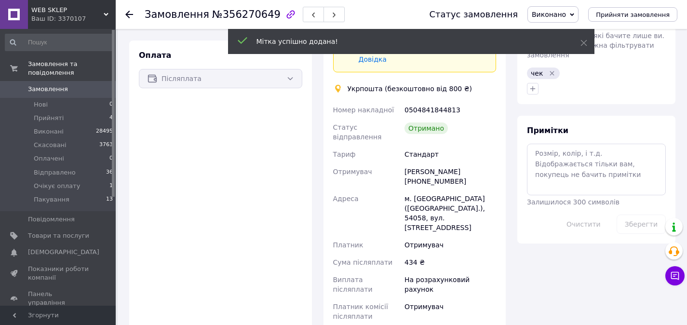
scroll to position [46, 0]
click at [45, 90] on span "Замовлення" at bounding box center [48, 89] width 40 height 9
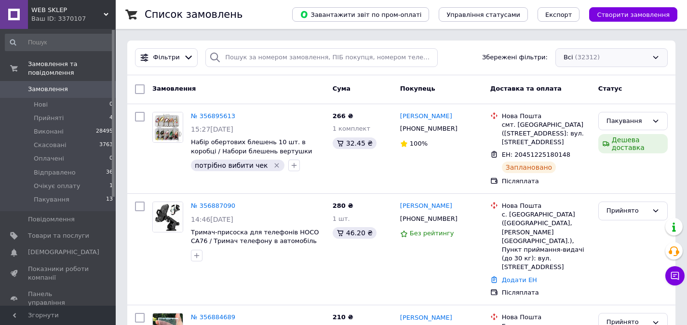
click at [573, 63] on div "Всі (32312)" at bounding box center [611, 57] width 112 height 19
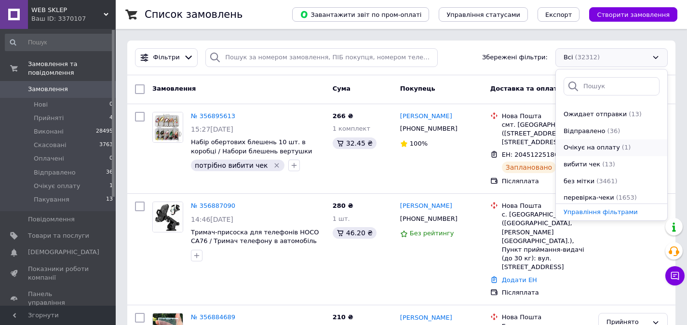
scroll to position [117, 0]
click at [602, 161] on span "(13)" at bounding box center [608, 161] width 13 height 7
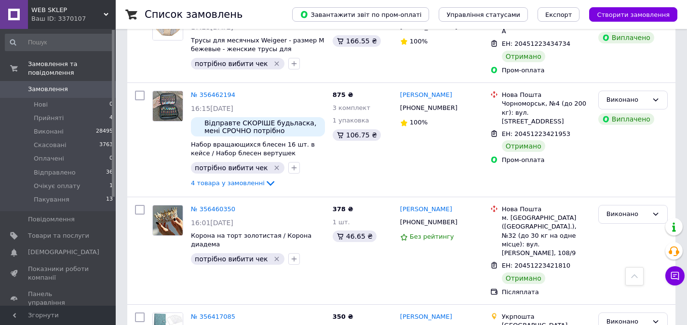
scroll to position [498, 0]
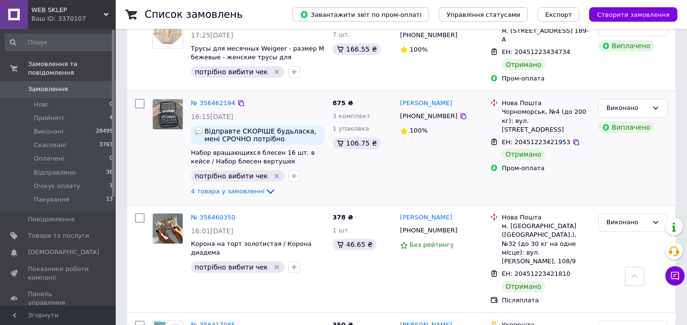
click at [171, 120] on img at bounding box center [168, 114] width 30 height 30
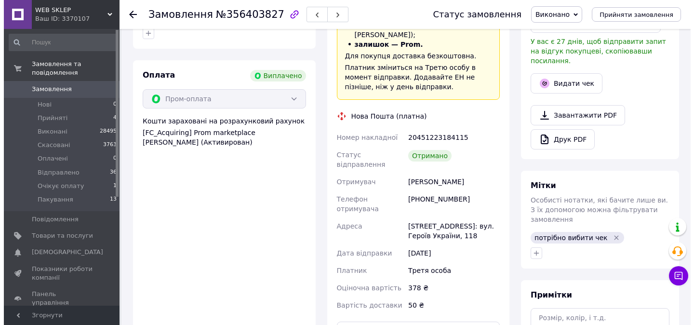
scroll to position [255, 0]
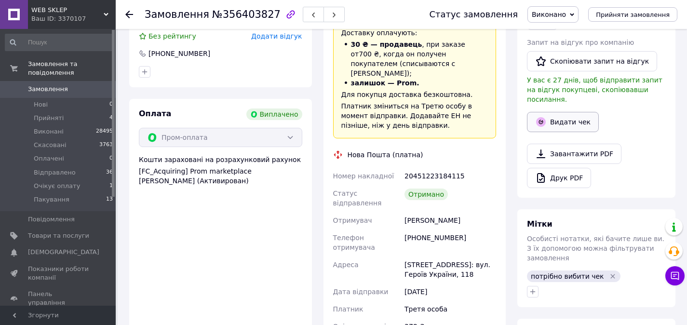
click at [566, 112] on button "Видати чек" at bounding box center [563, 122] width 72 height 20
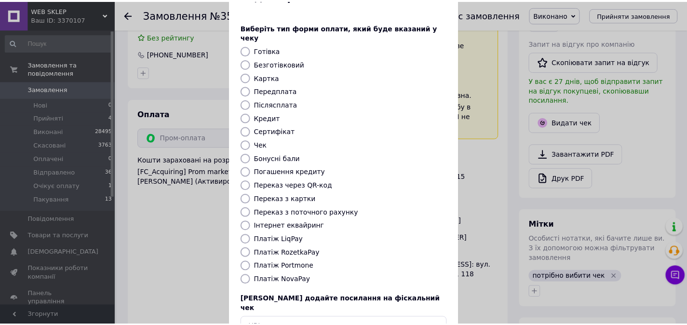
scroll to position [89, 0]
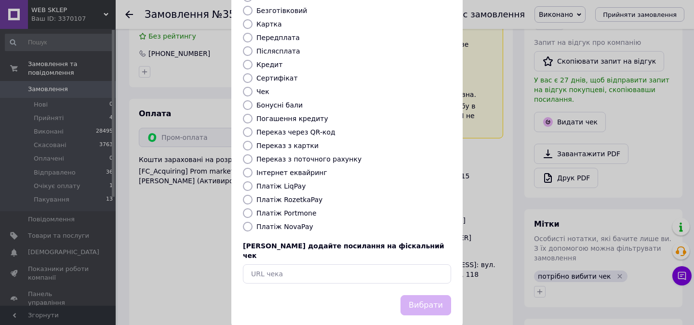
click at [305, 196] on label "Платіж RozetkaPay" at bounding box center [289, 200] width 66 height 8
click at [253, 195] on input "Платіж RozetkaPay" at bounding box center [248, 200] width 10 height 10
radio input "true"
click at [430, 295] on button "Вибрати" at bounding box center [426, 305] width 51 height 21
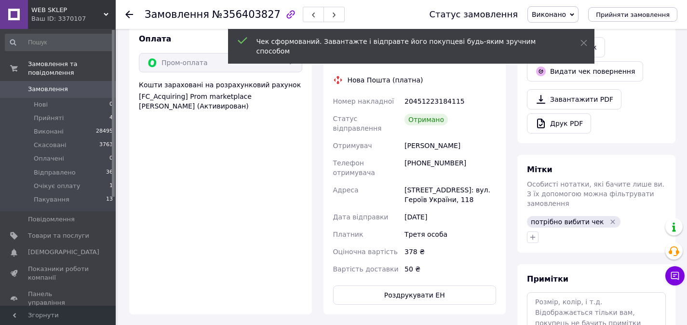
scroll to position [337, 0]
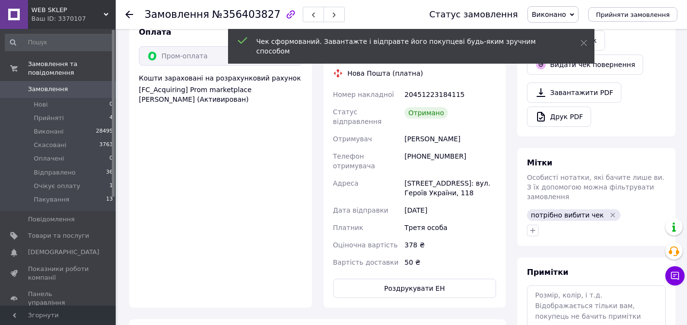
click at [609, 211] on icon "Видалити мітку" at bounding box center [613, 215] width 8 height 8
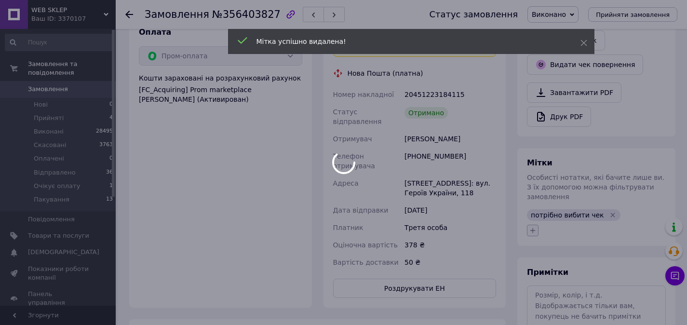
scroll to position [77, 0]
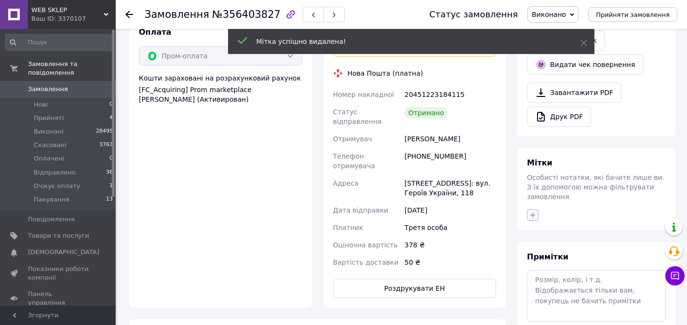
click at [530, 212] on icon "button" at bounding box center [532, 214] width 5 height 5
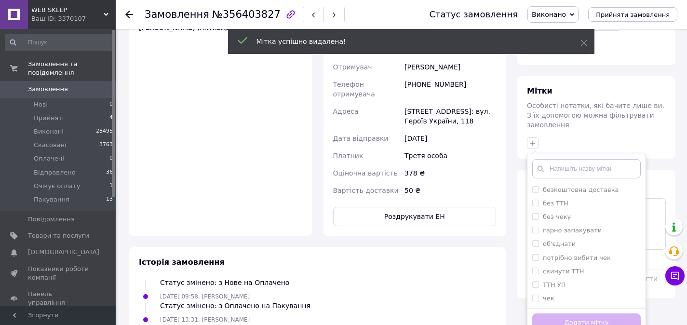
scroll to position [523, 0]
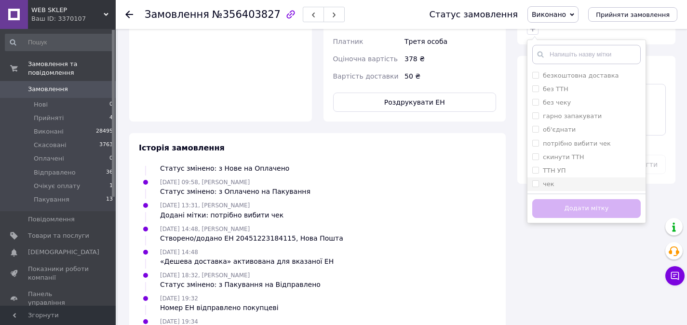
click at [535, 180] on input "чек" at bounding box center [535, 183] width 6 height 6
checkbox input "true"
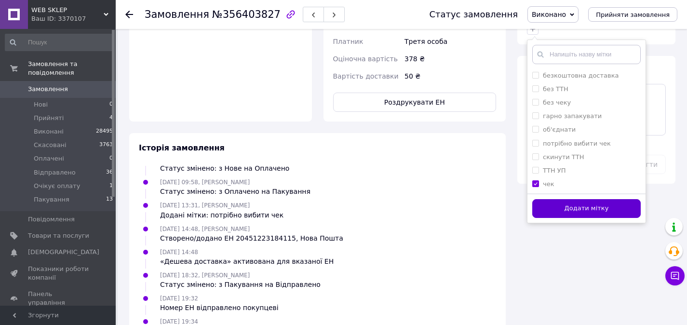
click at [544, 201] on button "Додати мітку" at bounding box center [586, 208] width 108 height 19
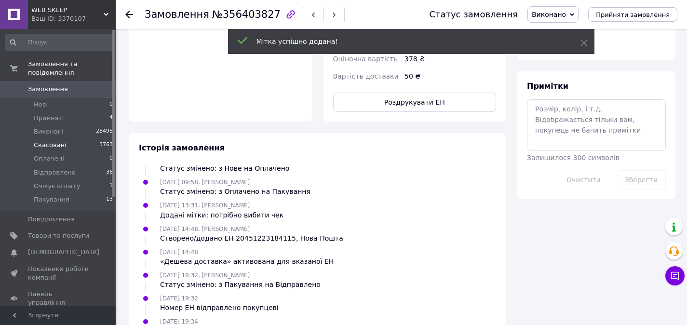
scroll to position [100, 0]
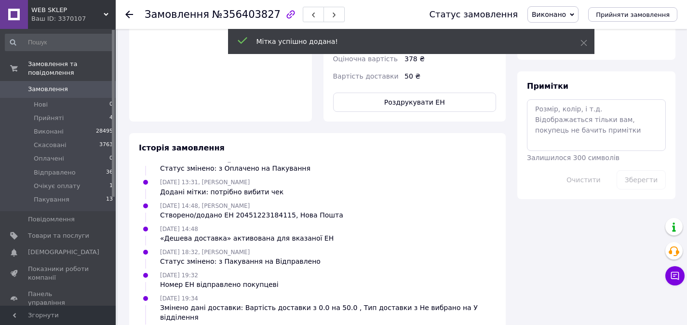
click at [81, 90] on span "Замовлення" at bounding box center [58, 89] width 61 height 9
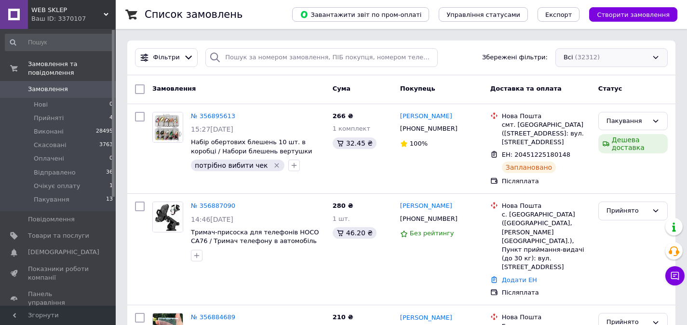
click at [580, 53] on div "Всі (32312)" at bounding box center [611, 57] width 112 height 19
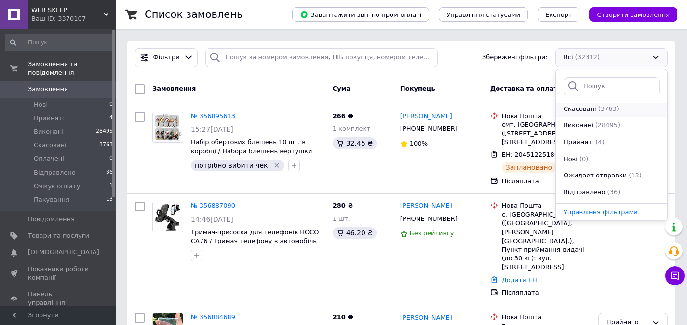
scroll to position [117, 0]
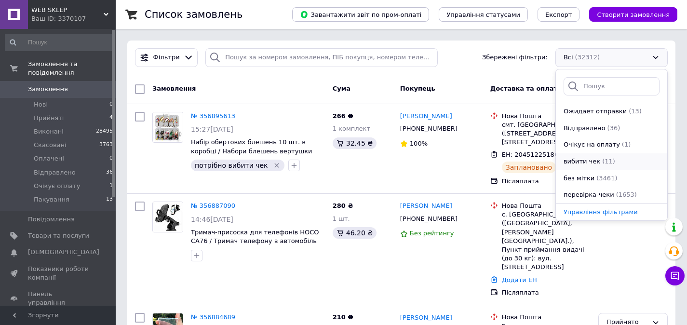
click at [577, 157] on span "вибити чек" at bounding box center [582, 161] width 37 height 9
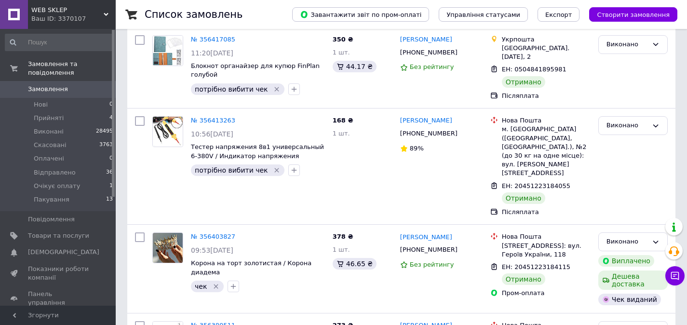
scroll to position [837, 0]
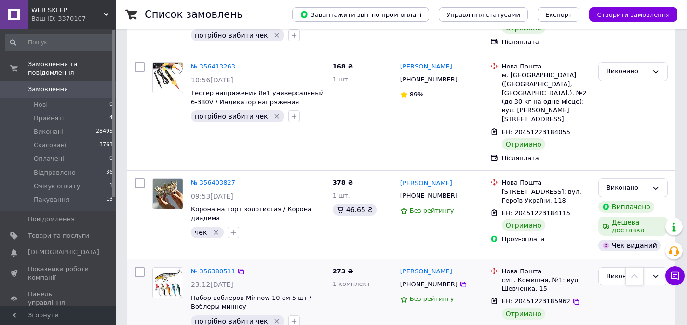
click at [163, 268] on img at bounding box center [168, 283] width 30 height 30
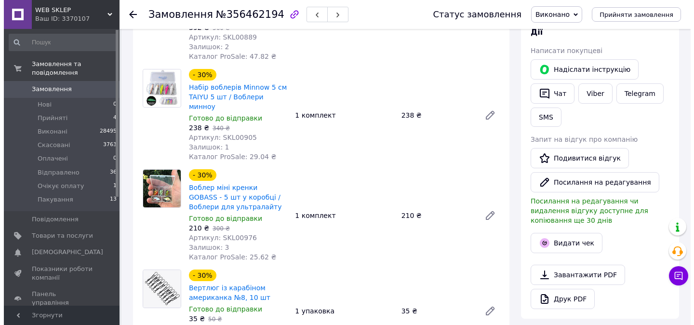
scroll to position [305, 0]
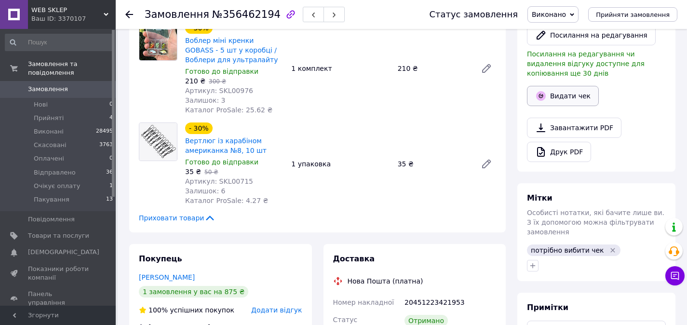
click at [548, 99] on button "Видати чек" at bounding box center [563, 96] width 72 height 20
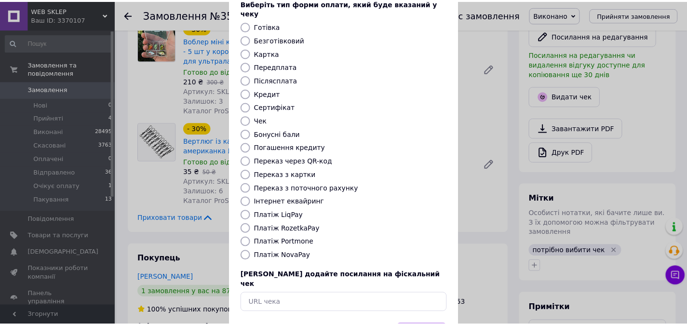
scroll to position [89, 0]
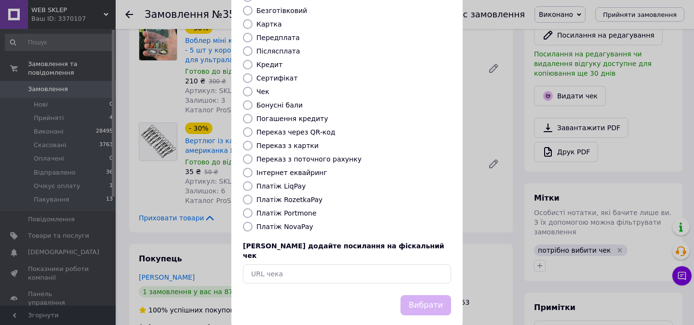
click at [297, 196] on label "Платіж RozetkaPay" at bounding box center [289, 200] width 66 height 8
click at [253, 195] on input "Платіж RozetkaPay" at bounding box center [248, 200] width 10 height 10
radio input "true"
click at [413, 295] on button "Вибрати" at bounding box center [426, 305] width 51 height 21
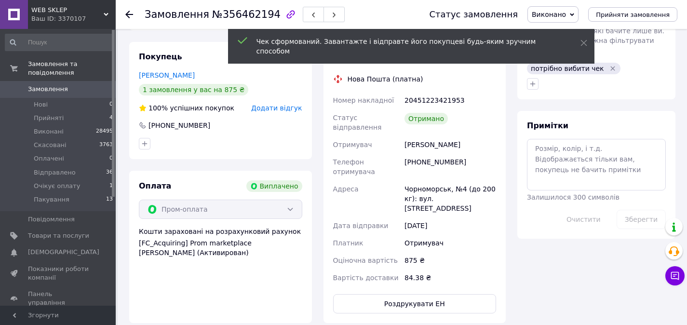
scroll to position [464, 0]
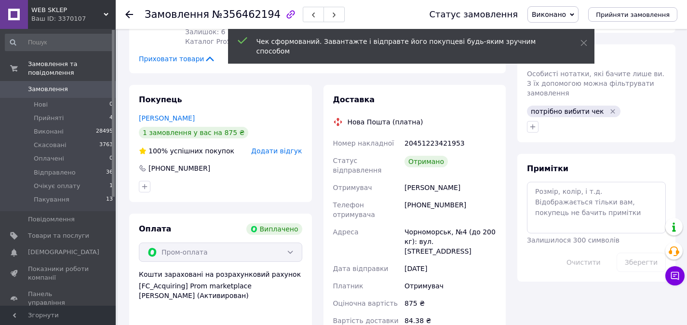
click at [609, 111] on icon "Видалити мітку" at bounding box center [613, 112] width 8 height 8
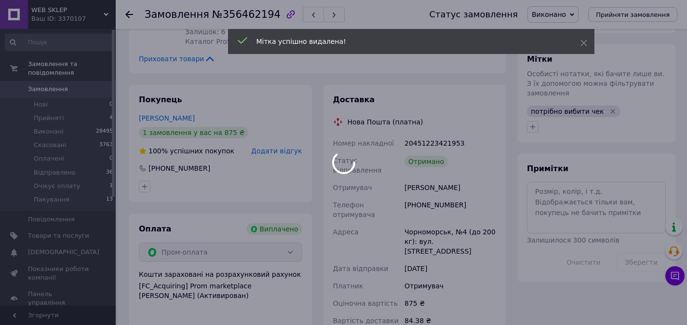
scroll to position [148, 0]
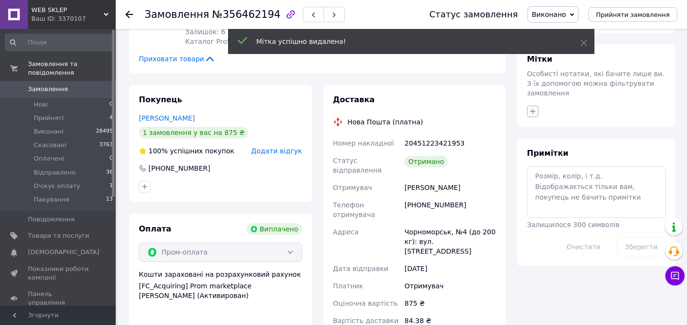
click at [532, 115] on button "button" at bounding box center [533, 112] width 12 height 12
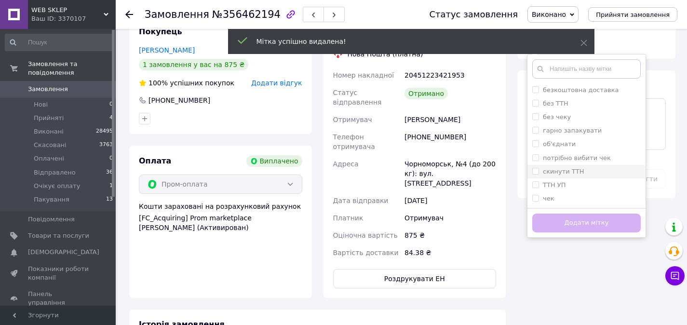
scroll to position [550, 0]
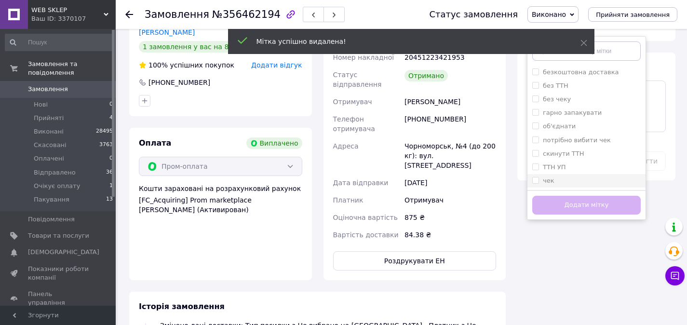
click at [536, 179] on input "чек" at bounding box center [535, 180] width 6 height 6
checkbox input "true"
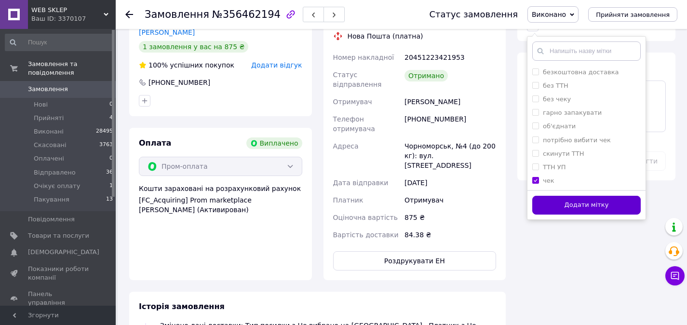
click at [545, 204] on button "Додати мітку" at bounding box center [586, 205] width 108 height 19
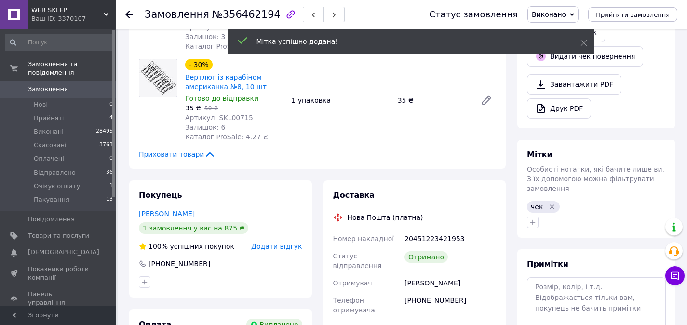
scroll to position [172, 0]
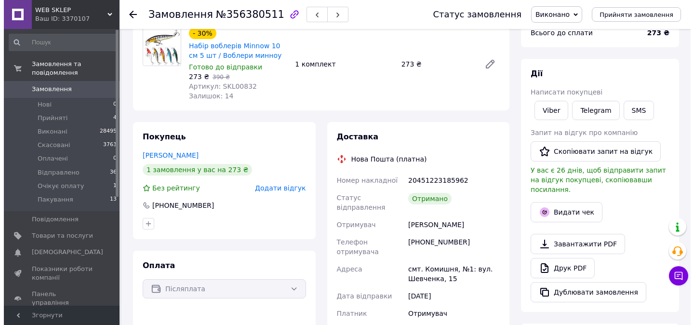
scroll to position [136, 0]
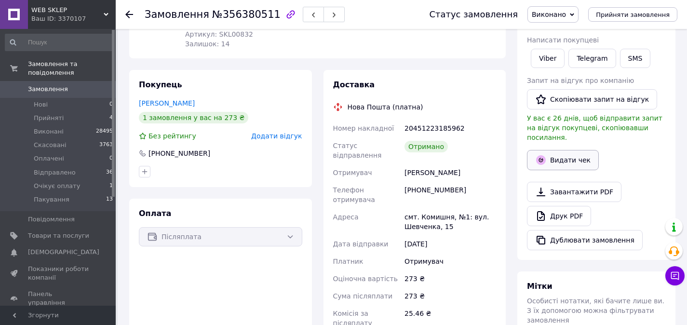
click at [571, 150] on button "Видати чек" at bounding box center [563, 160] width 72 height 20
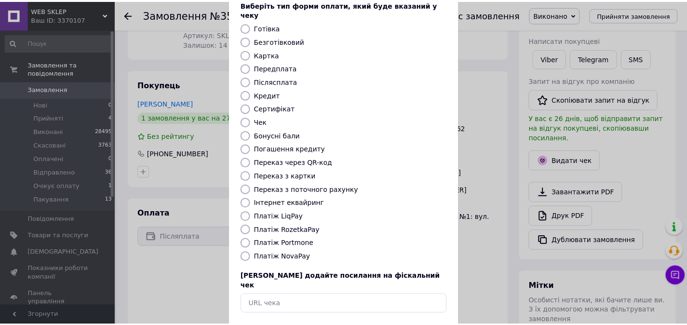
scroll to position [82, 0]
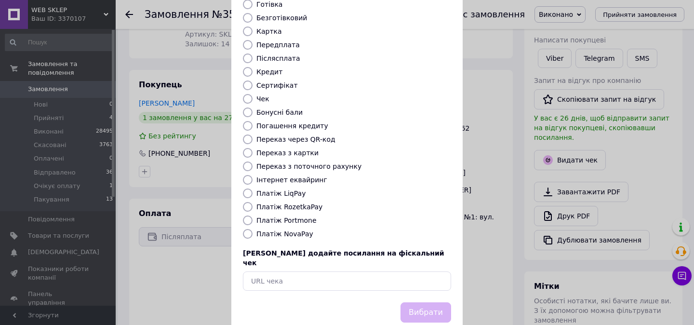
click at [265, 230] on label "Платіж NovaPay" at bounding box center [284, 234] width 57 height 8
click at [253, 229] on input "Платіж NovaPay" at bounding box center [248, 234] width 10 height 10
radio input "true"
click at [434, 302] on button "Вибрати" at bounding box center [426, 312] width 51 height 21
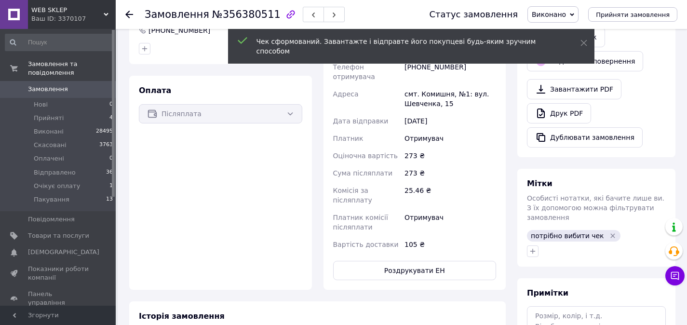
scroll to position [326, 0]
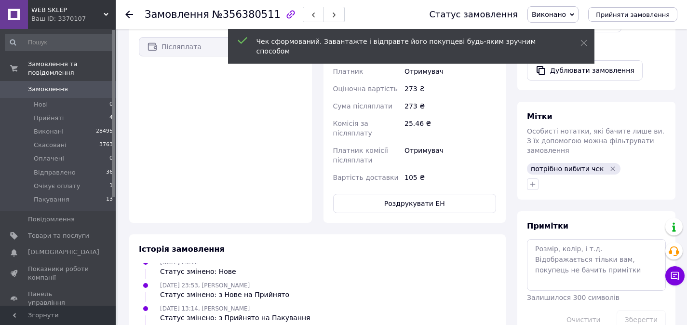
click at [609, 165] on icon "Видалити мітку" at bounding box center [613, 169] width 8 height 8
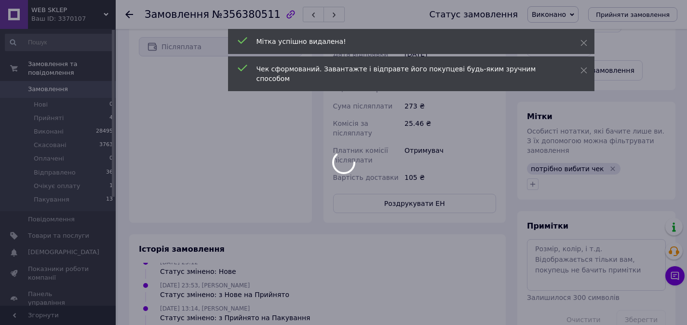
scroll to position [52, 0]
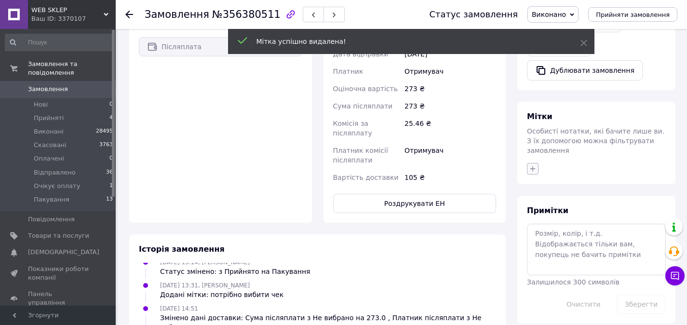
click at [537, 163] on button "button" at bounding box center [533, 169] width 12 height 12
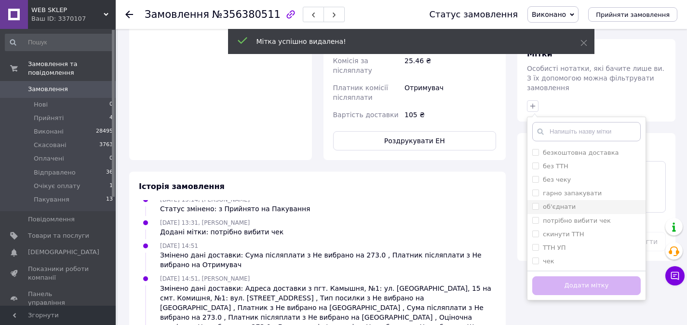
scroll to position [413, 0]
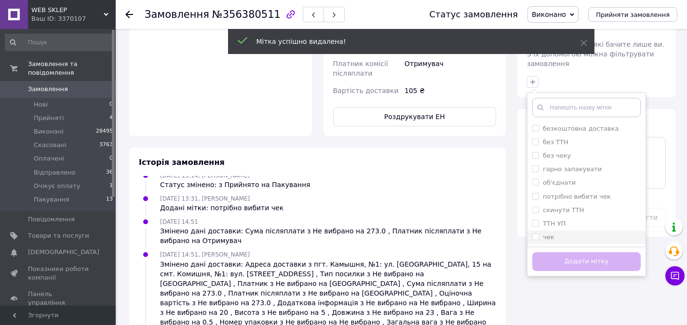
click at [535, 233] on input "чек" at bounding box center [535, 236] width 6 height 6
checkbox input "true"
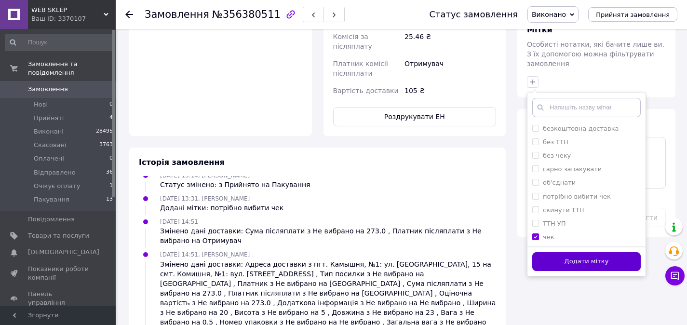
click at [548, 252] on button "Додати мітку" at bounding box center [586, 261] width 108 height 19
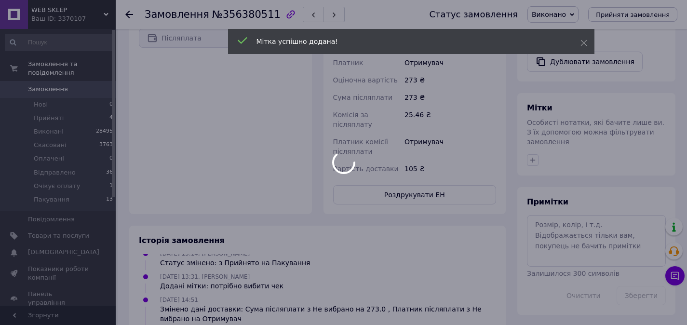
scroll to position [75, 0]
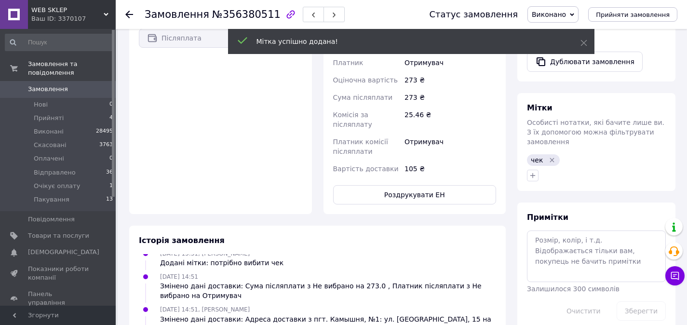
click at [70, 90] on span "Замовлення" at bounding box center [58, 89] width 61 height 9
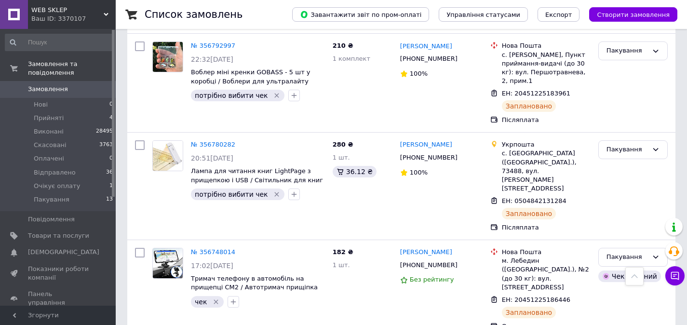
scroll to position [1428, 0]
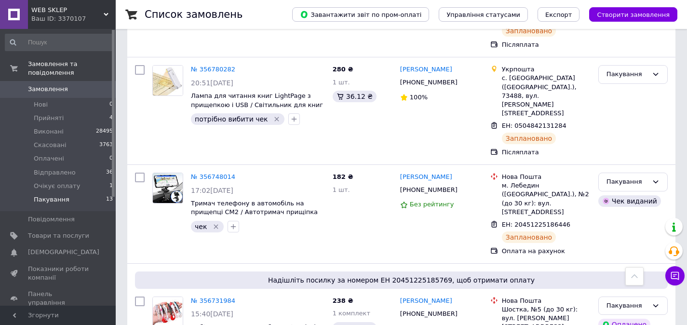
click at [84, 198] on li "Пакування 13" at bounding box center [59, 202] width 119 height 18
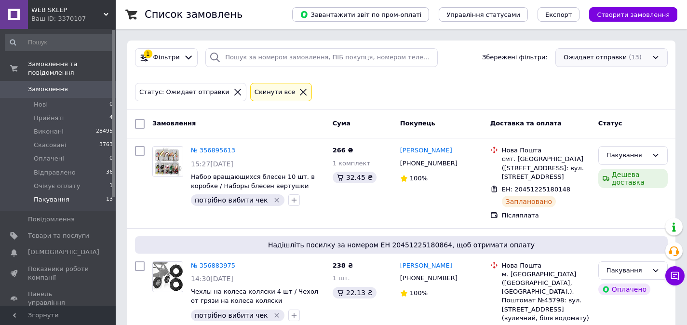
click at [610, 65] on div "Ожидает отправки (13)" at bounding box center [611, 57] width 112 height 19
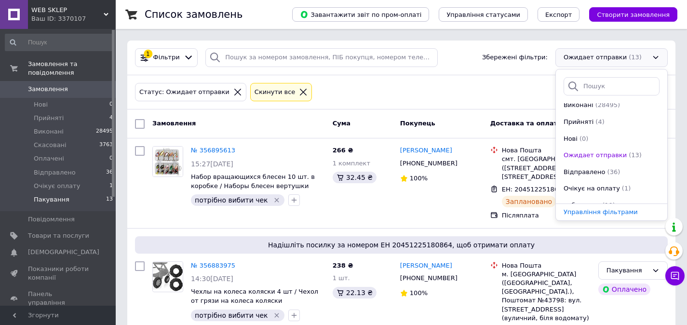
scroll to position [117, 0]
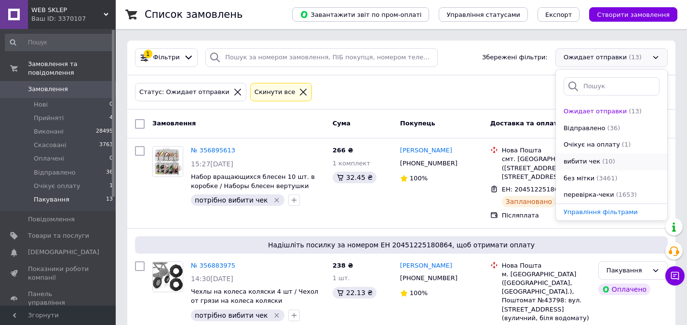
click at [614, 160] on div "вибити чек (10)" at bounding box center [612, 161] width 98 height 9
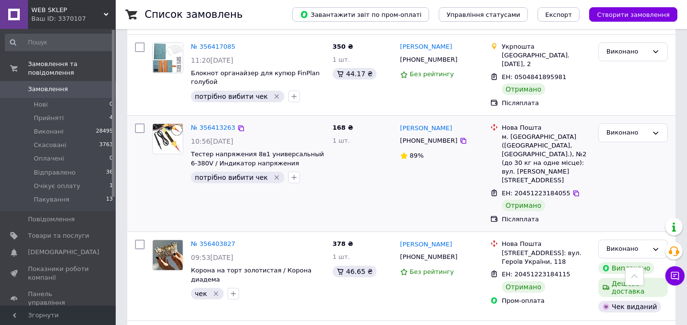
scroll to position [591, 0]
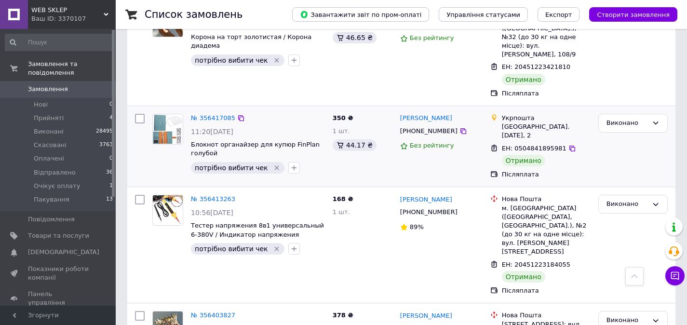
click at [167, 119] on img at bounding box center [168, 129] width 30 height 30
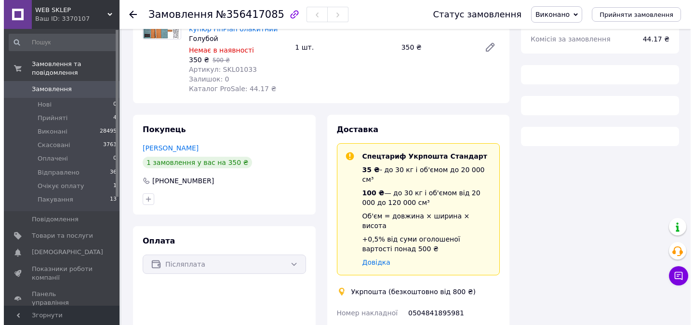
scroll to position [175, 0]
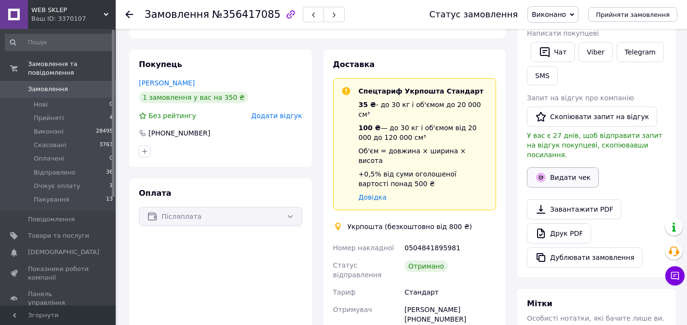
click at [561, 175] on button "Видати чек" at bounding box center [563, 177] width 72 height 20
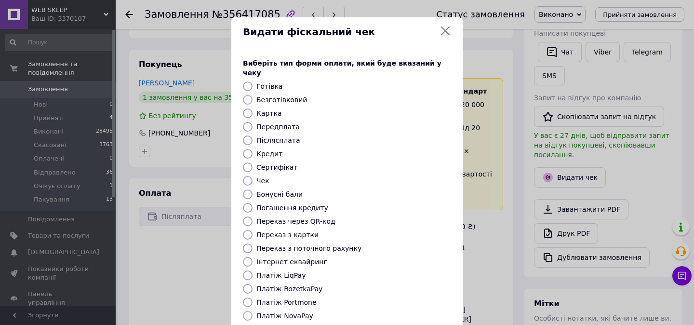
click at [288, 96] on label "Безготівковий" at bounding box center [281, 100] width 51 height 8
click at [253, 95] on input "Безготівковий" at bounding box center [248, 100] width 10 height 10
radio input "true"
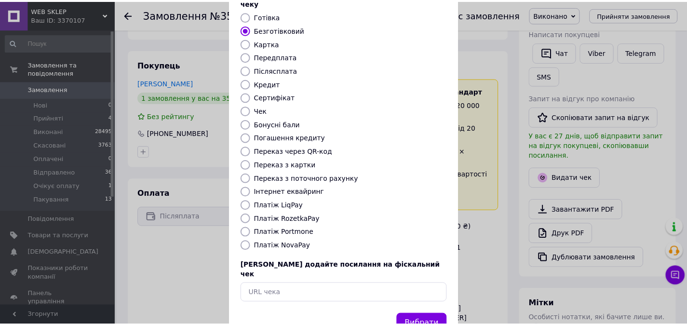
scroll to position [89, 0]
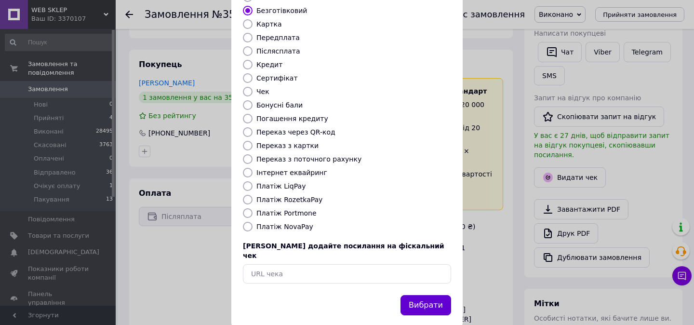
click at [425, 295] on button "Вибрати" at bounding box center [426, 305] width 51 height 21
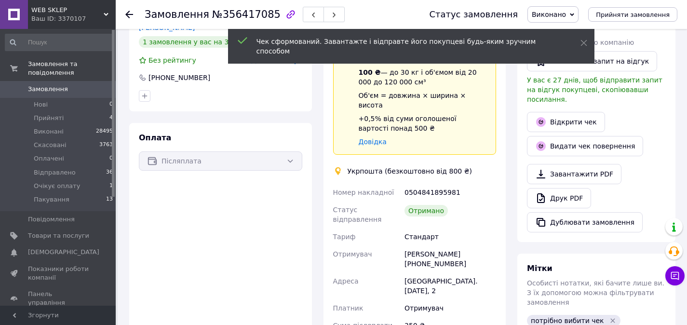
scroll to position [348, 0]
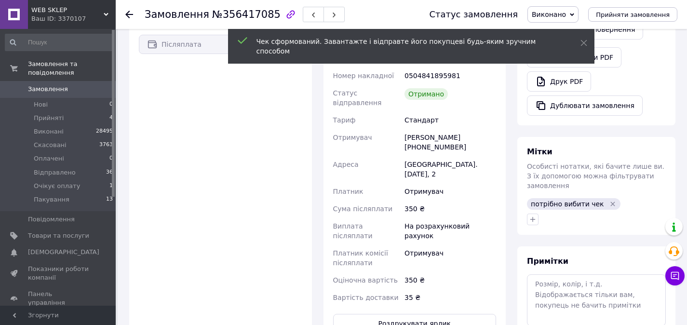
click at [611, 202] on icon "Видалити мітку" at bounding box center [613, 204] width 4 height 4
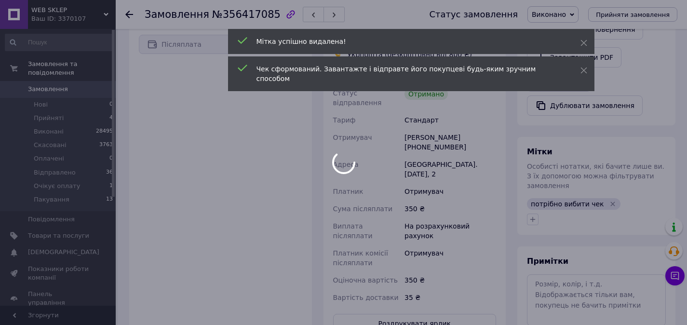
scroll to position [13, 0]
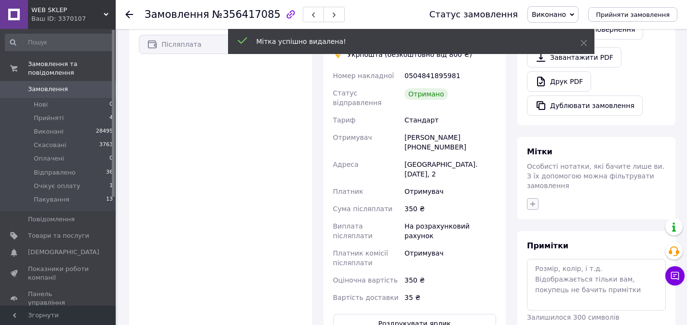
click at [529, 200] on icon "button" at bounding box center [533, 204] width 8 height 8
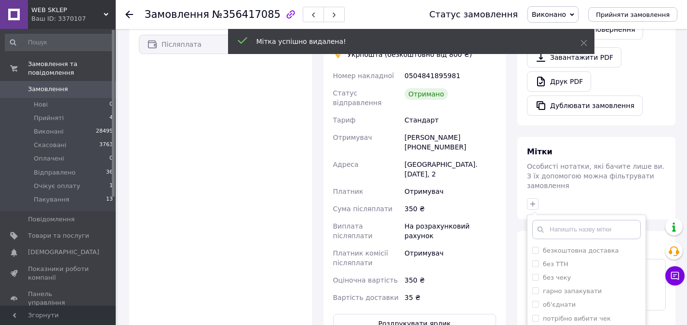
scroll to position [438, 0]
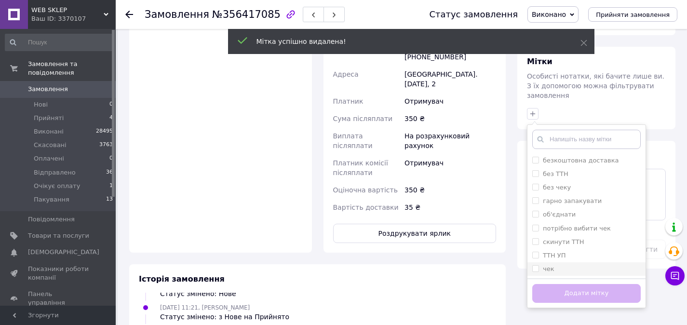
click at [536, 265] on input "чек" at bounding box center [535, 268] width 6 height 6
checkbox input "true"
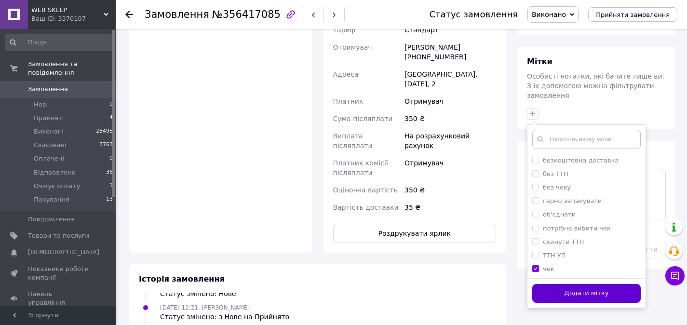
click at [546, 284] on button "Додати мітку" at bounding box center [586, 293] width 108 height 19
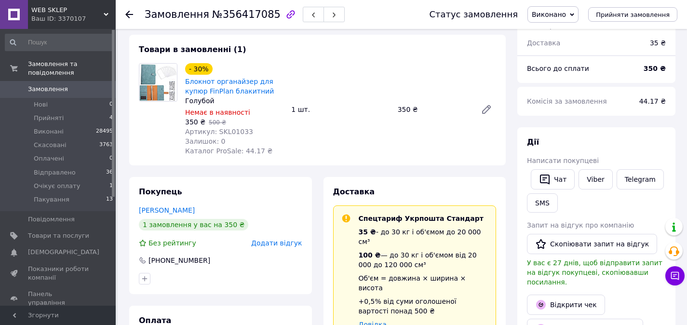
scroll to position [0, 0]
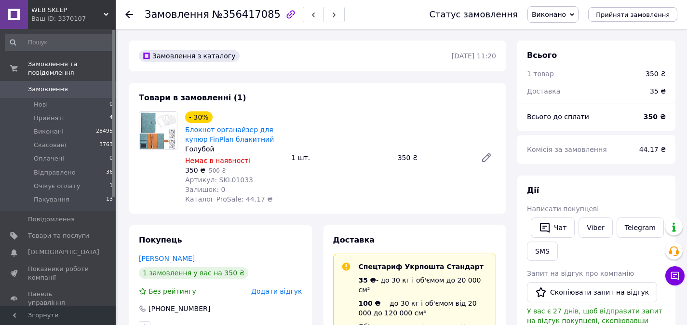
click at [68, 86] on span "Замовлення" at bounding box center [58, 89] width 61 height 9
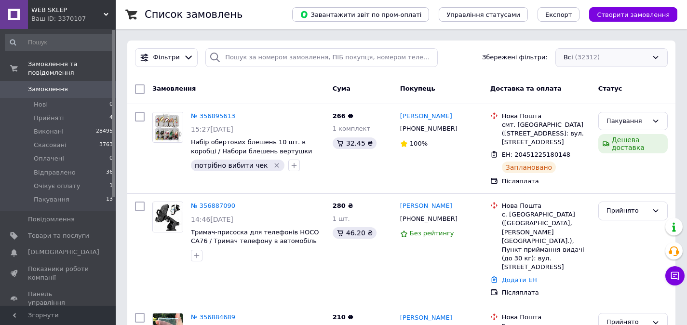
click at [620, 65] on div "Всі (32312)" at bounding box center [611, 57] width 112 height 19
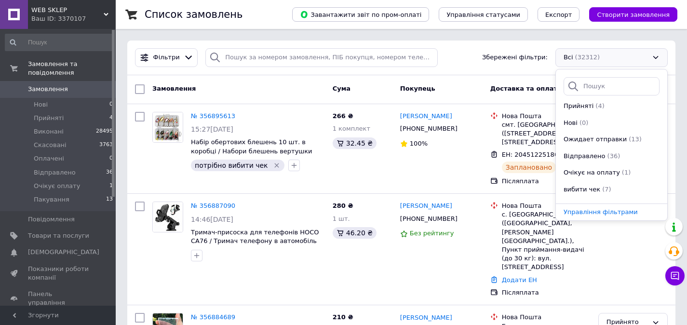
scroll to position [117, 0]
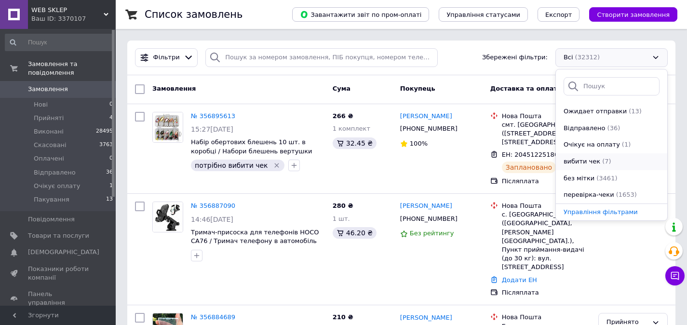
click at [607, 164] on span "(7)" at bounding box center [606, 161] width 9 height 7
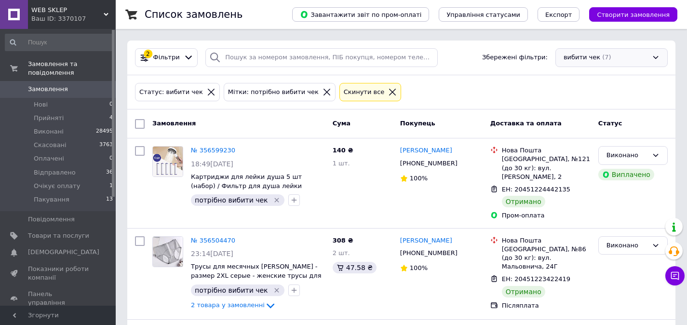
click at [578, 59] on div "вибити чек (7)" at bounding box center [611, 57] width 112 height 19
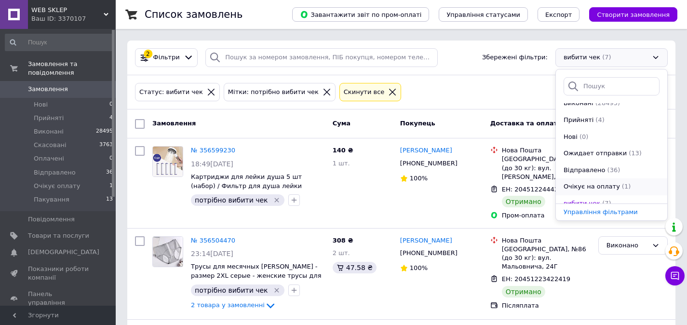
scroll to position [117, 0]
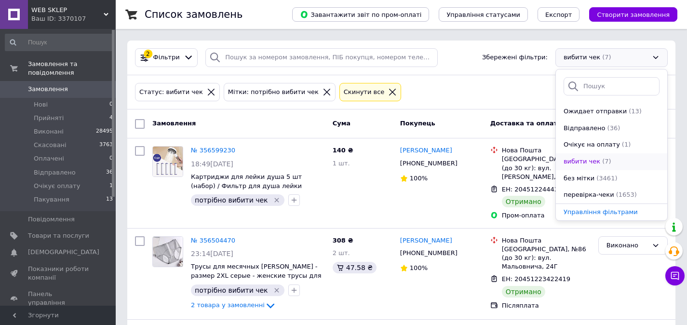
click at [609, 157] on div "вибити чек (7)" at bounding box center [612, 161] width 98 height 9
click at [608, 162] on div "вибити чек (7)" at bounding box center [612, 161] width 98 height 9
click at [580, 162] on span "вибити чек" at bounding box center [582, 161] width 37 height 9
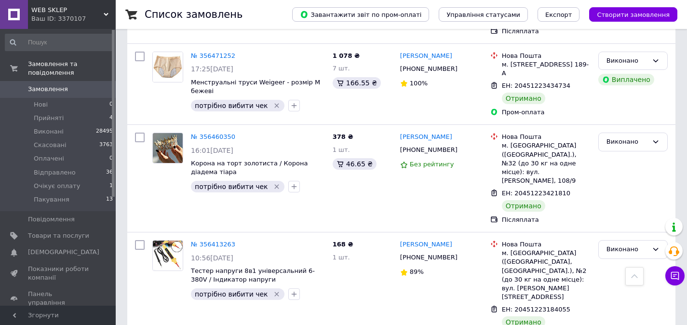
scroll to position [472, 0]
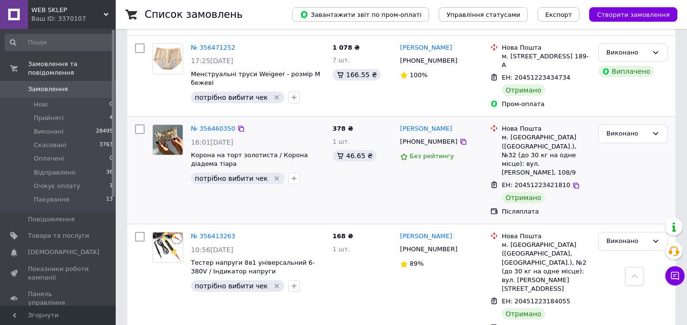
click at [168, 139] on img at bounding box center [168, 140] width 30 height 30
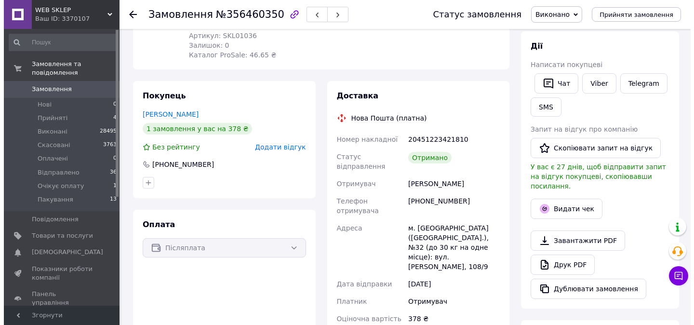
scroll to position [214, 0]
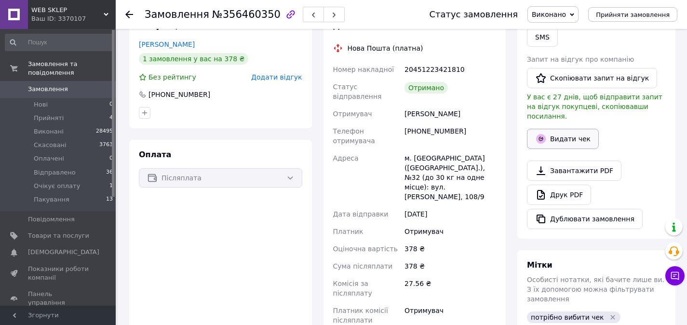
click at [552, 134] on button "Видати чек" at bounding box center [563, 139] width 72 height 20
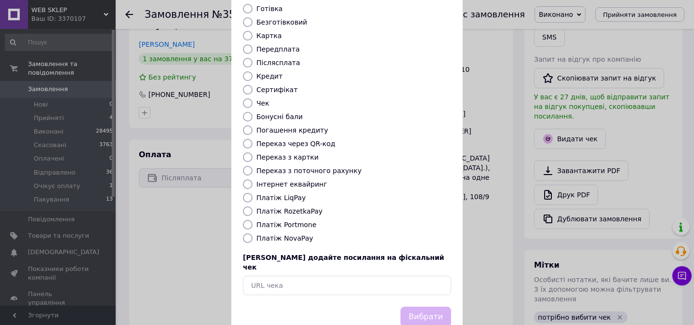
scroll to position [78, 0]
click at [294, 234] on label "Платіж NovaPay" at bounding box center [284, 238] width 57 height 8
click at [253, 233] on input "Платіж NovaPay" at bounding box center [248, 238] width 10 height 10
radio input "true"
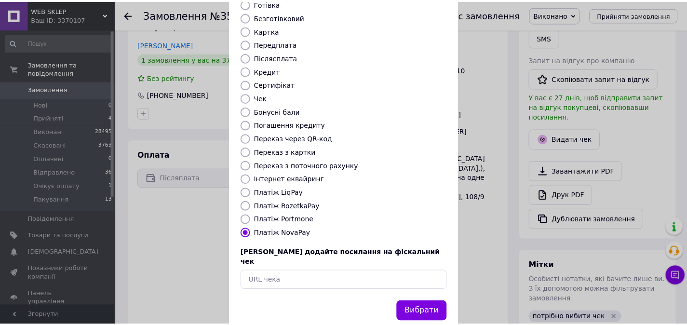
scroll to position [89, 0]
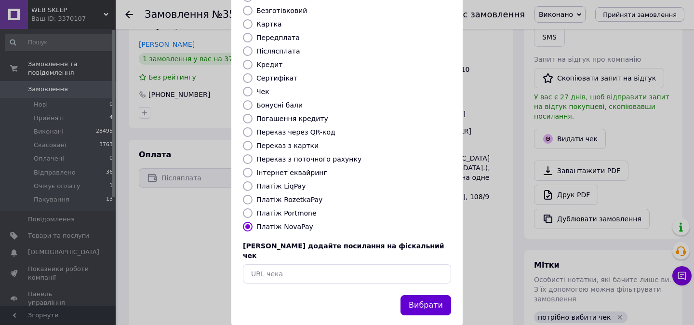
click at [429, 295] on button "Вибрати" at bounding box center [426, 305] width 51 height 21
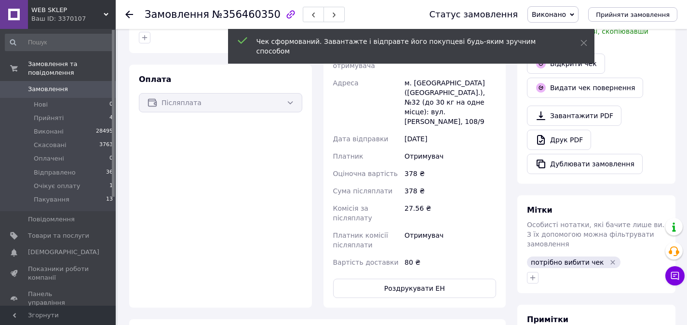
scroll to position [298, 0]
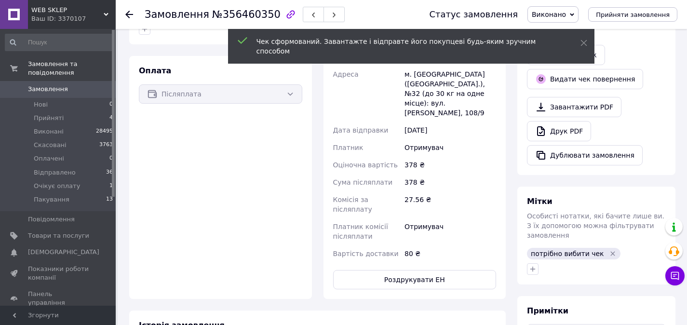
click at [609, 250] on icon "Видалити мітку" at bounding box center [613, 254] width 8 height 8
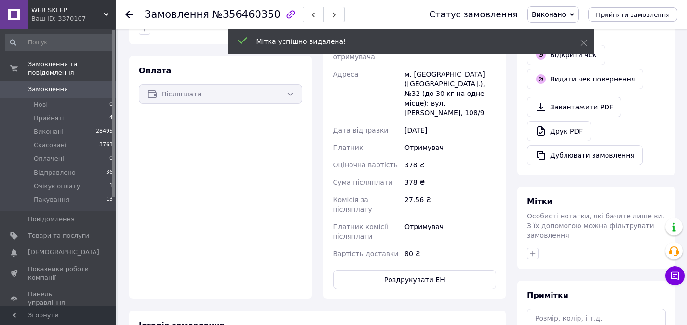
scroll to position [62, 0]
click at [536, 250] on icon "button" at bounding box center [533, 254] width 8 height 8
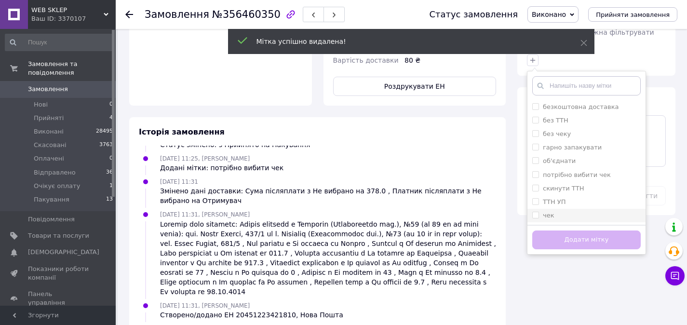
scroll to position [492, 0]
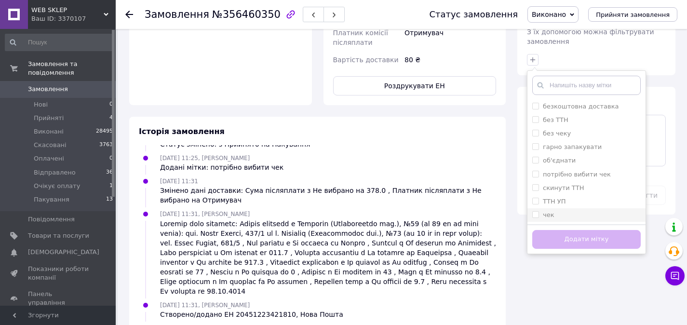
click at [535, 211] on input "чек" at bounding box center [535, 214] width 6 height 6
checkbox input "true"
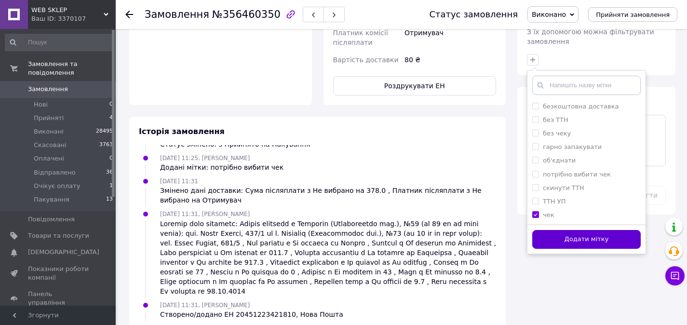
click at [547, 230] on button "Додати мітку" at bounding box center [586, 239] width 108 height 19
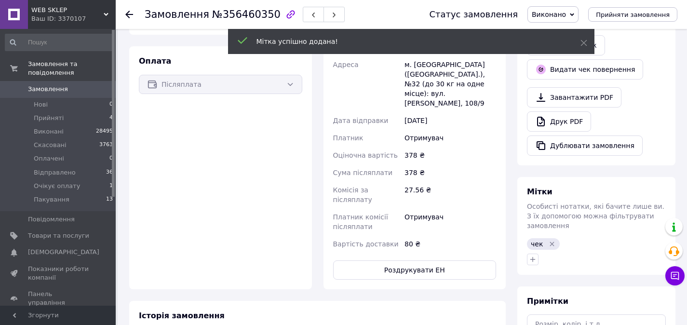
scroll to position [85, 0]
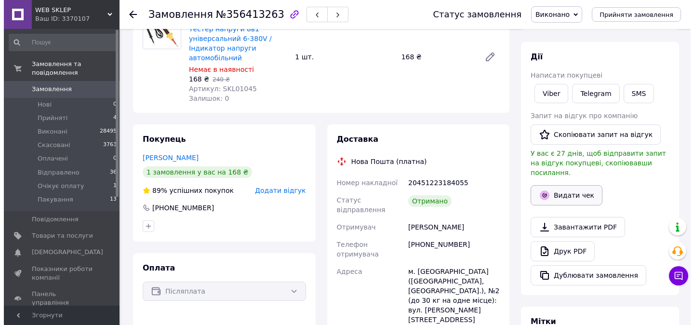
scroll to position [101, 0]
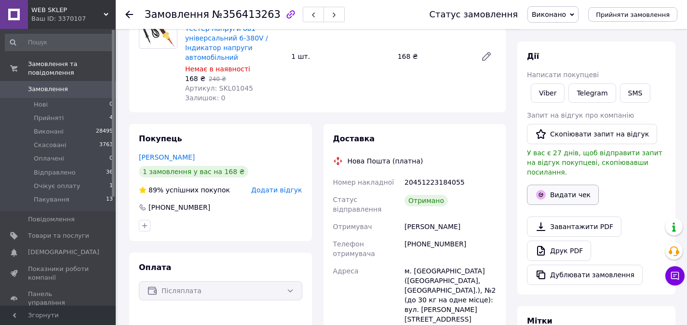
click at [564, 186] on button "Видати чек" at bounding box center [563, 195] width 72 height 20
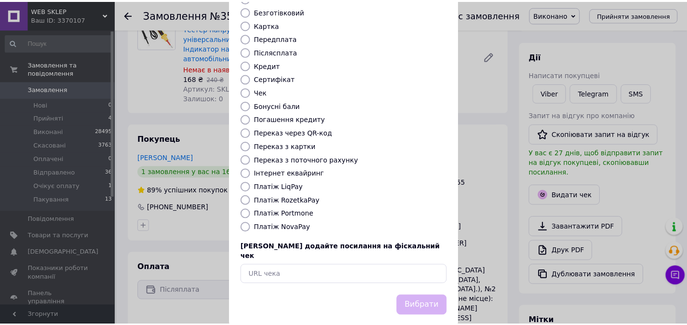
scroll to position [89, 0]
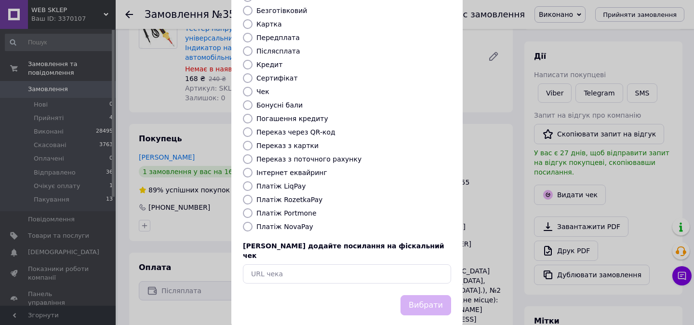
click at [296, 223] on label "Платіж NovaPay" at bounding box center [284, 227] width 57 height 8
click at [253, 222] on input "Платіж NovaPay" at bounding box center [248, 227] width 10 height 10
radio input "true"
click at [433, 295] on button "Вибрати" at bounding box center [426, 305] width 51 height 21
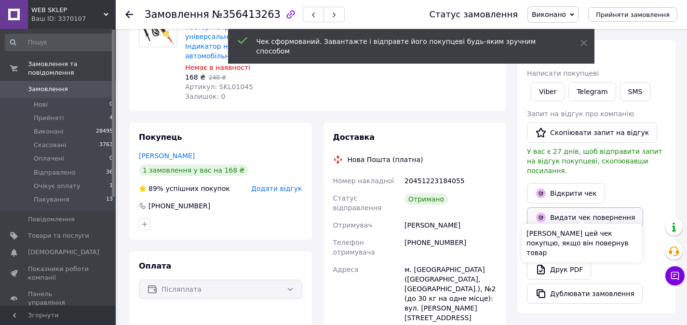
scroll to position [287, 0]
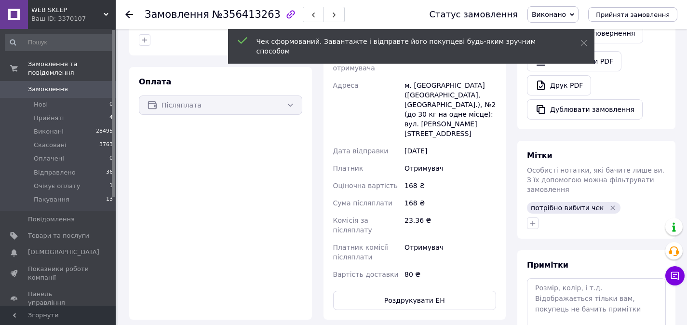
click at [611, 205] on icon "Видалити мітку" at bounding box center [613, 207] width 4 height 4
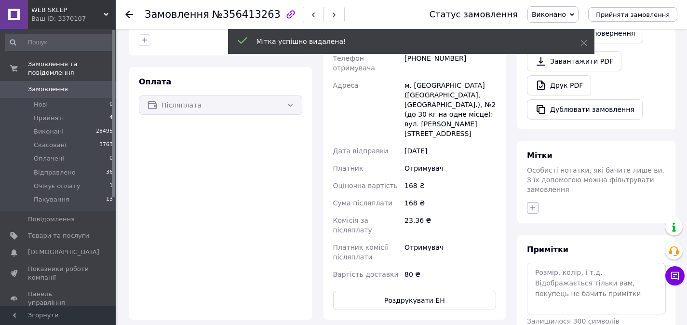
click at [532, 204] on icon "button" at bounding box center [533, 208] width 8 height 8
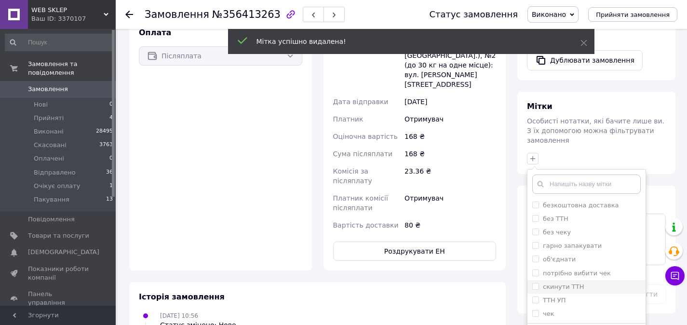
scroll to position [374, 0]
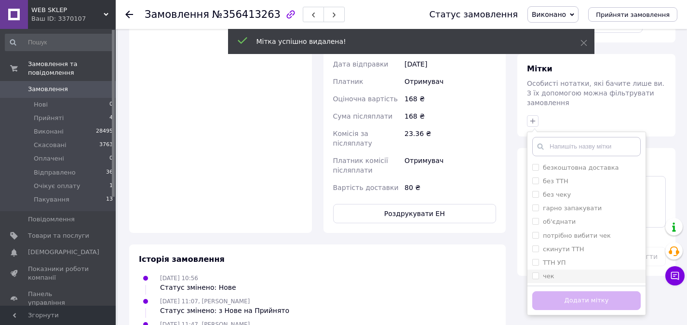
click at [536, 272] on label "чек" at bounding box center [543, 276] width 22 height 9
click at [536, 272] on input "чек" at bounding box center [535, 275] width 6 height 6
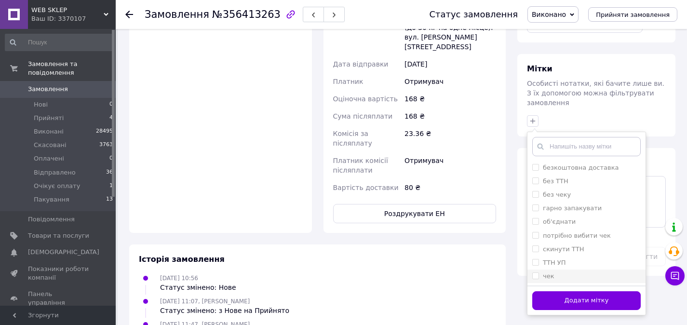
click at [536, 272] on input "чек" at bounding box center [535, 275] width 6 height 6
checkbox input "true"
click at [545, 291] on button "Додати мітку" at bounding box center [586, 300] width 108 height 19
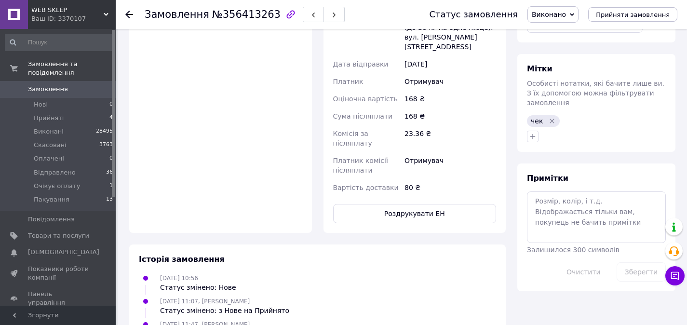
click at [77, 89] on span "Замовлення" at bounding box center [58, 89] width 61 height 9
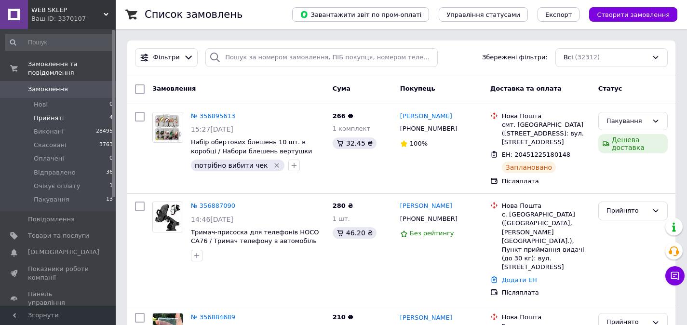
click at [76, 116] on li "Прийняті 4" at bounding box center [59, 117] width 119 height 13
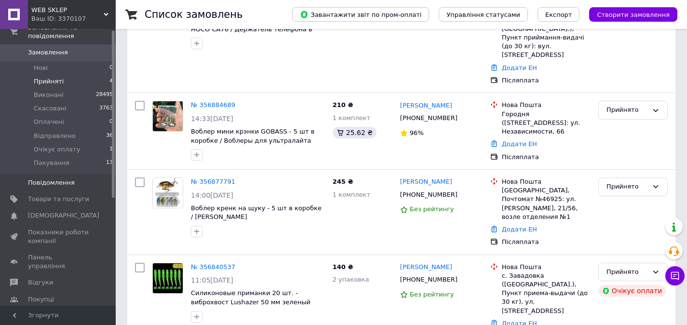
scroll to position [179, 0]
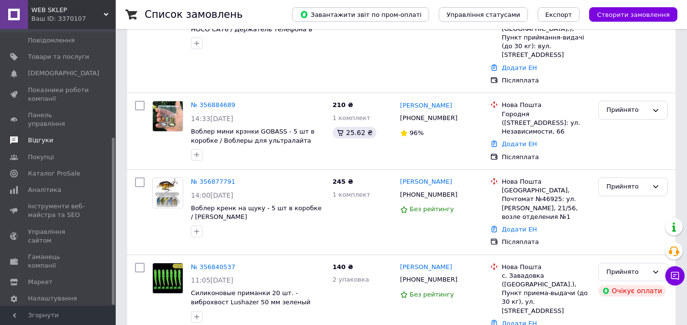
click at [62, 132] on link "Відгуки" at bounding box center [59, 140] width 119 height 16
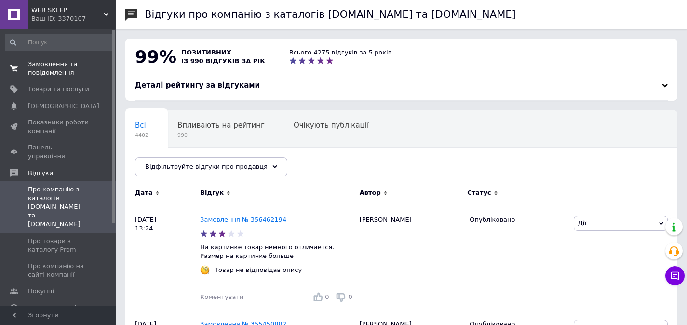
click at [54, 70] on span "Замовлення та повідомлення" at bounding box center [58, 68] width 61 height 17
